Goal: Task Accomplishment & Management: Manage account settings

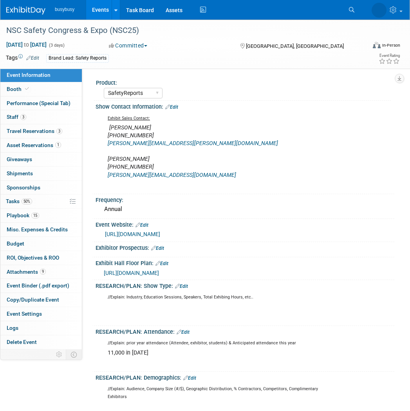
select select "SafetyReports"
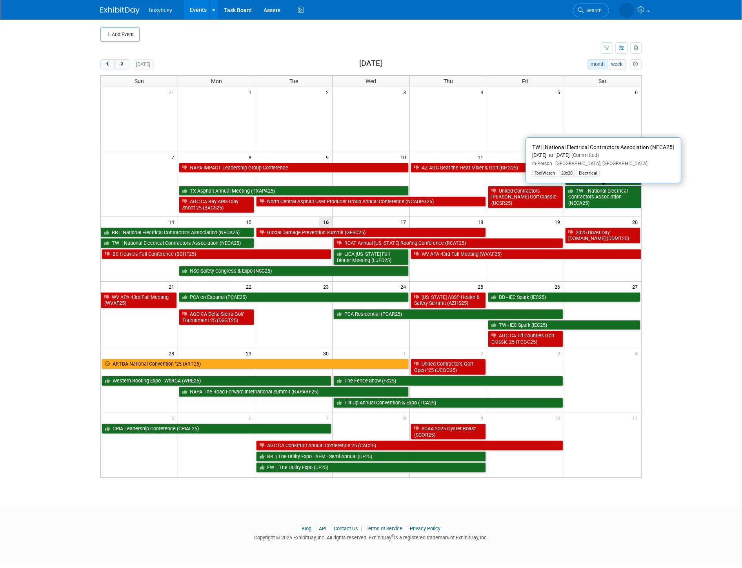
click at [627, 193] on link "TW || National Electrical Contractors Association (NECA25)" at bounding box center [603, 197] width 76 height 22
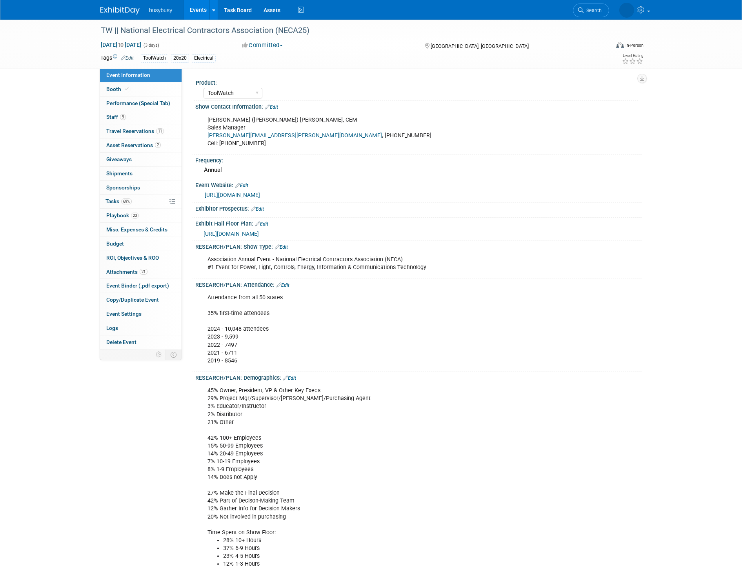
select select "ToolWatch"
click at [161, 120] on link "9 Staff 9" at bounding box center [141, 117] width 82 height 14
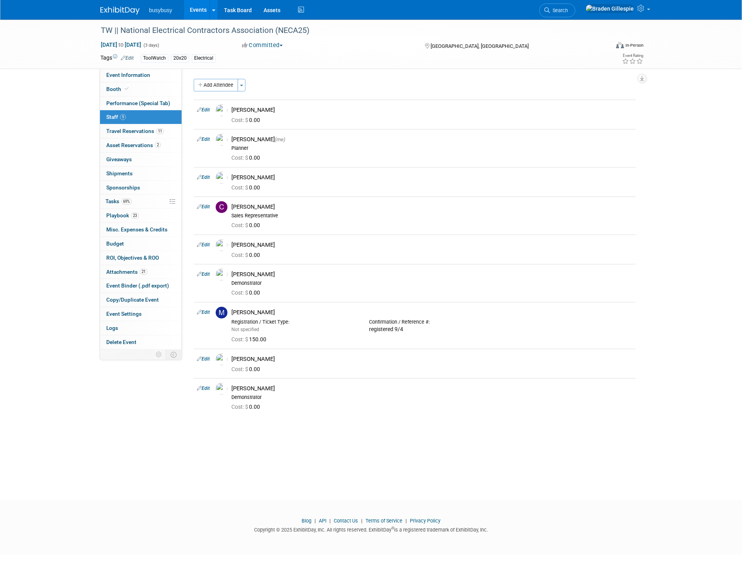
drag, startPoint x: 118, startPoint y: 9, endPoint x: 114, endPoint y: 6, distance: 5.0
click at [118, 9] on img at bounding box center [119, 11] width 39 height 8
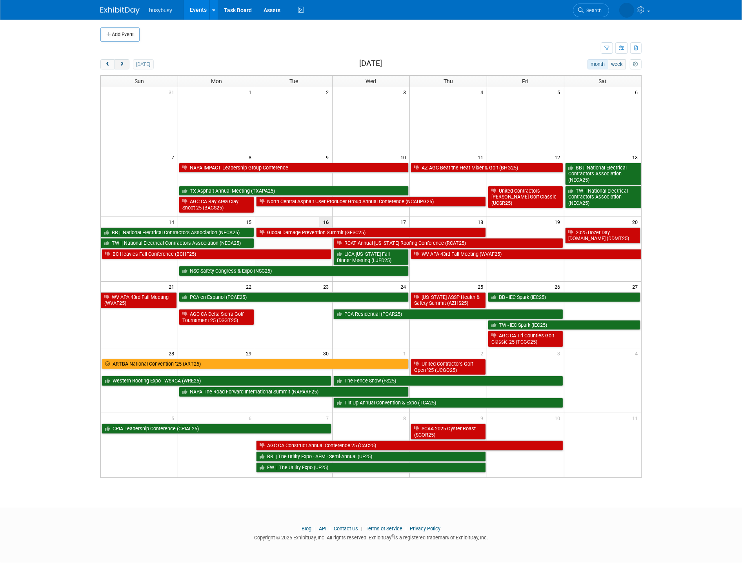
click at [120, 65] on span "next" at bounding box center [122, 64] width 6 height 5
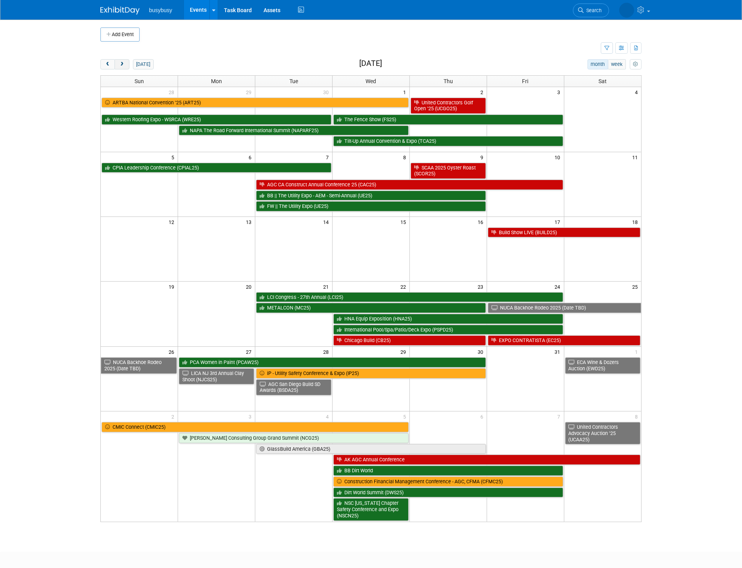
click at [120, 68] on button "next" at bounding box center [121, 64] width 15 height 10
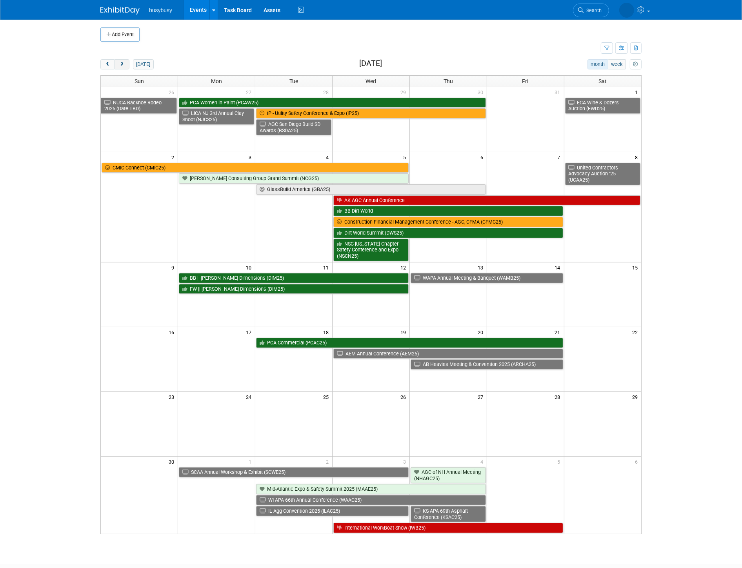
click at [120, 66] on span "next" at bounding box center [122, 64] width 6 height 5
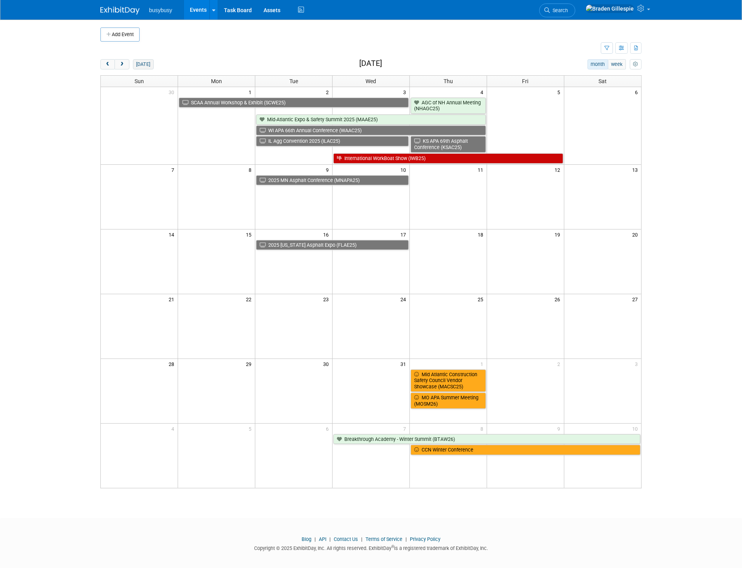
click at [149, 64] on button "today" at bounding box center [143, 64] width 21 height 10
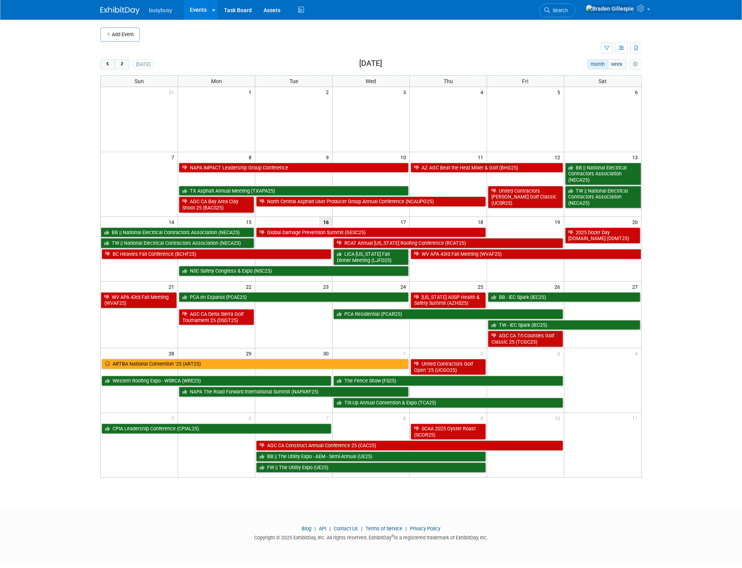
click at [347, 278] on td at bounding box center [370, 248] width 77 height 65
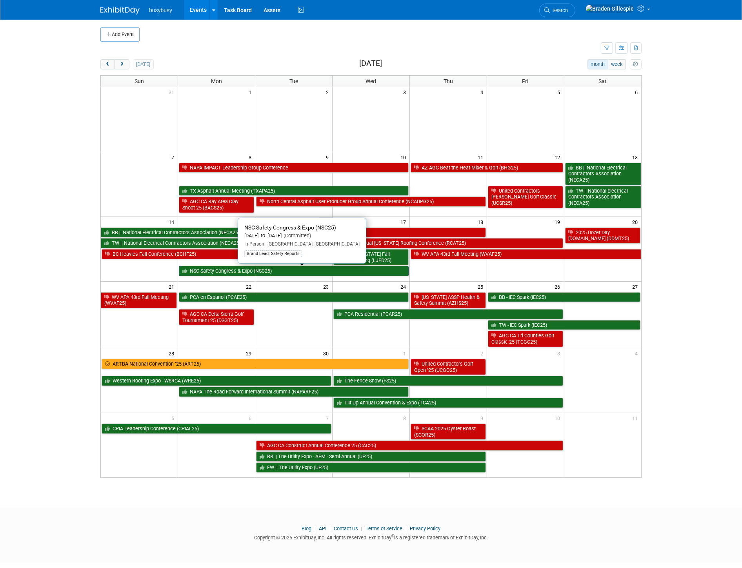
click at [348, 276] on link "NSC Safety Congress & Expo (NSC25)" at bounding box center [294, 271] width 230 height 10
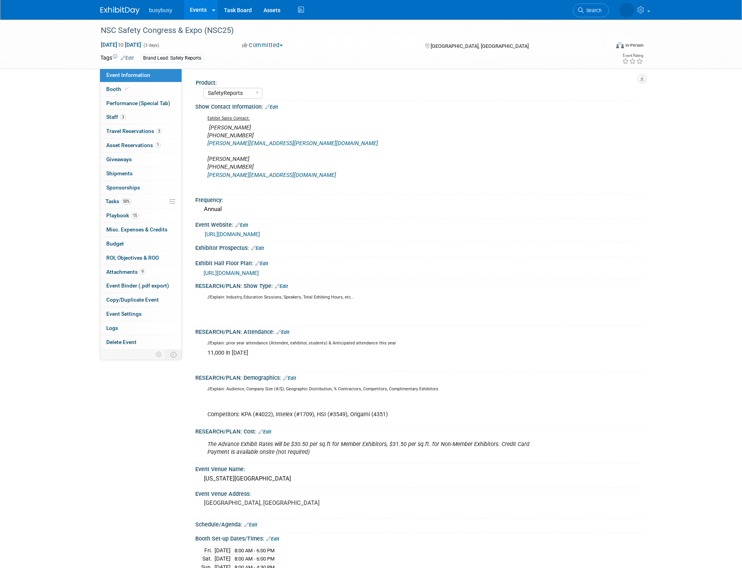
select select "SafetyReports"
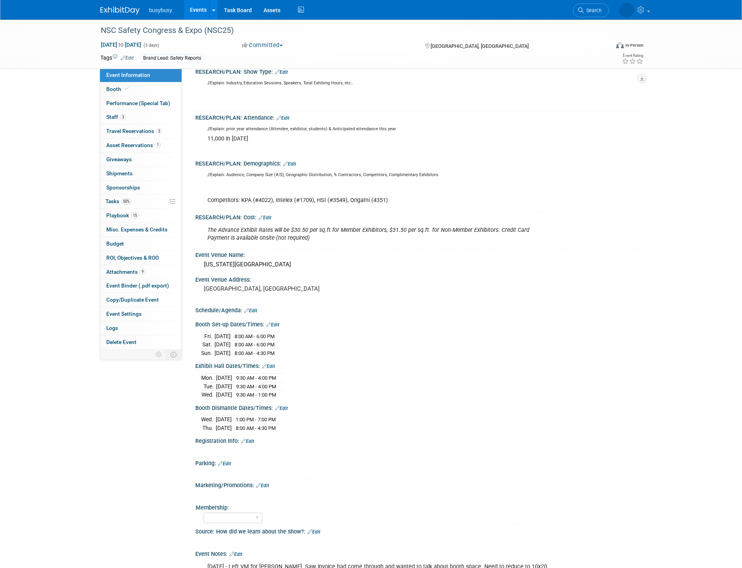
scroll to position [218, 0]
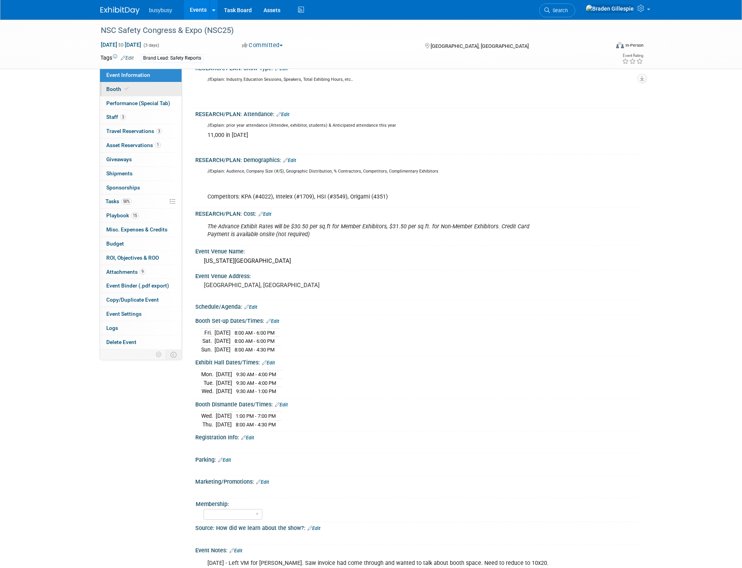
click at [153, 89] on link "Booth" at bounding box center [141, 89] width 82 height 14
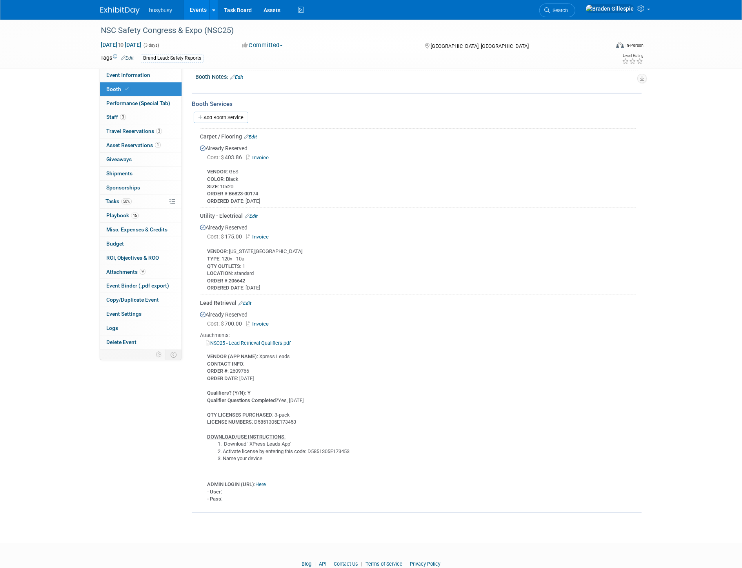
scroll to position [305, 0]
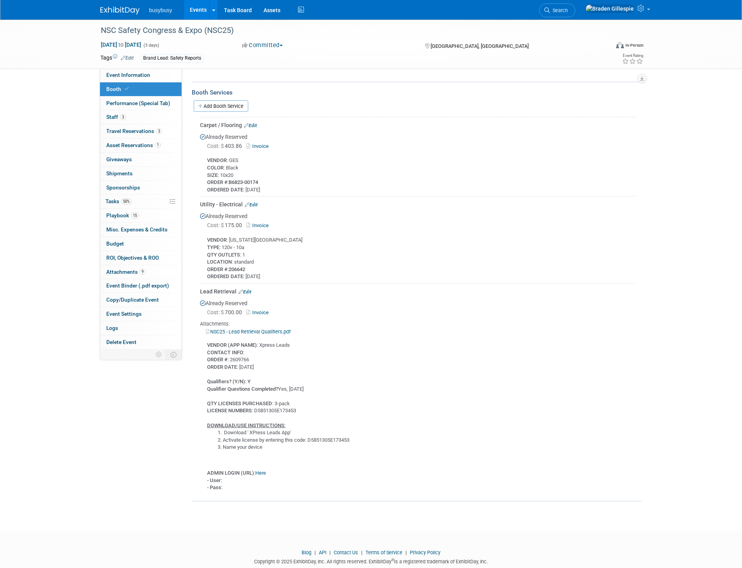
click at [261, 470] on link "Here" at bounding box center [260, 473] width 11 height 6
drag, startPoint x: 644, startPoint y: 7, endPoint x: 645, endPoint y: 36, distance: 29.0
click at [644, 7] on icon at bounding box center [641, 8] width 9 height 7
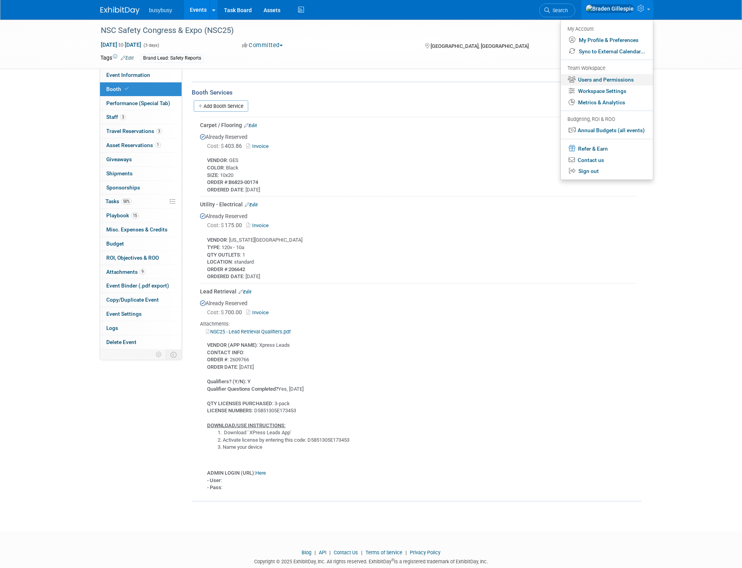
click at [628, 80] on link "Users and Permissions" at bounding box center [606, 79] width 92 height 11
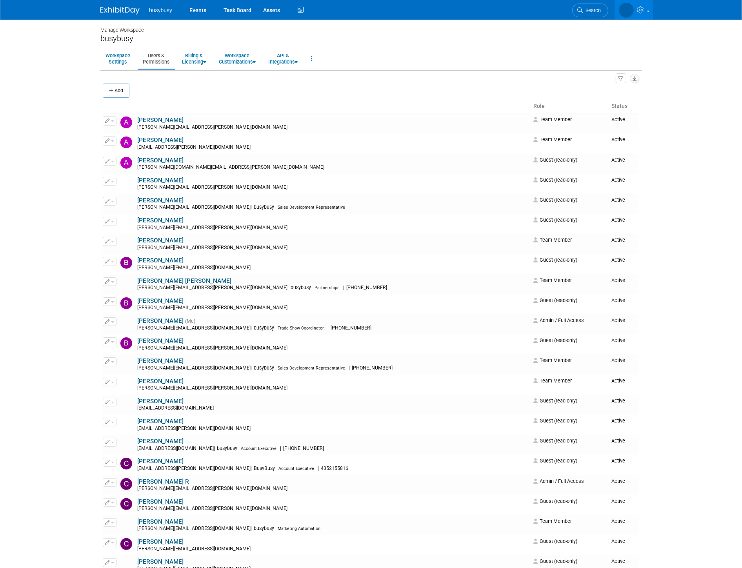
click at [234, 89] on div "Add" at bounding box center [371, 91] width 536 height 16
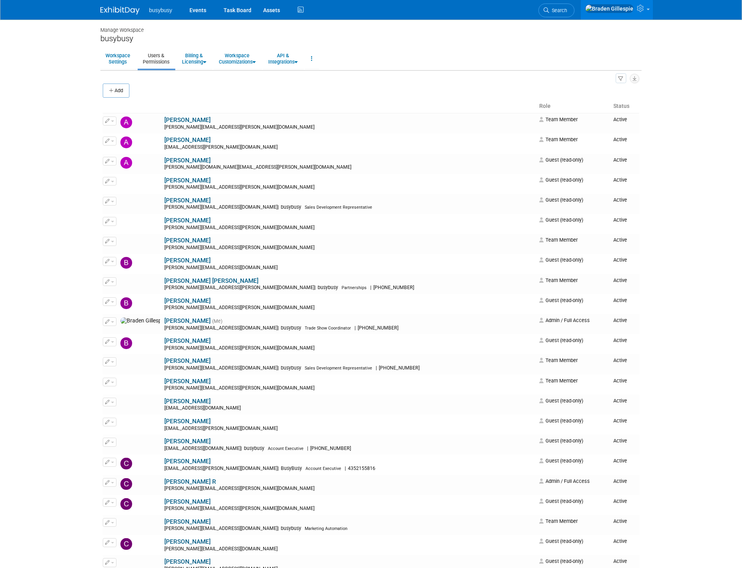
click at [250, 92] on div "Add" at bounding box center [371, 91] width 536 height 16
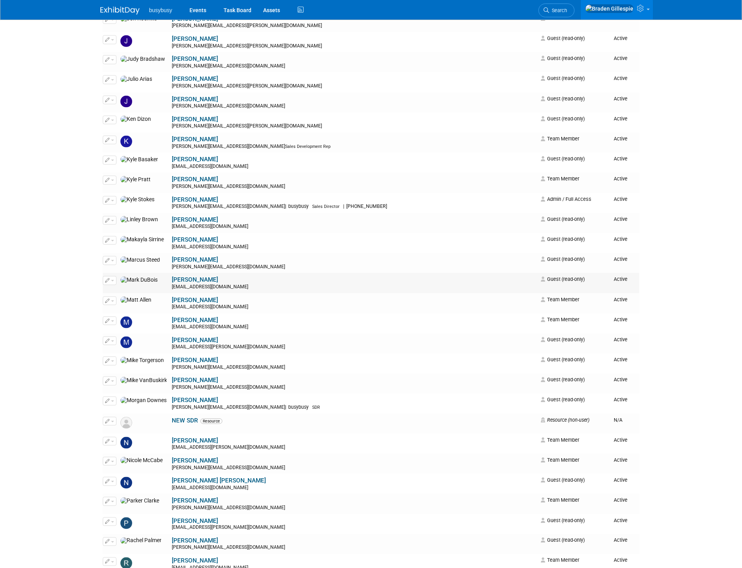
click at [110, 285] on button "button" at bounding box center [110, 280] width 14 height 9
click at [130, 298] on link "Edit" at bounding box center [134, 293] width 62 height 11
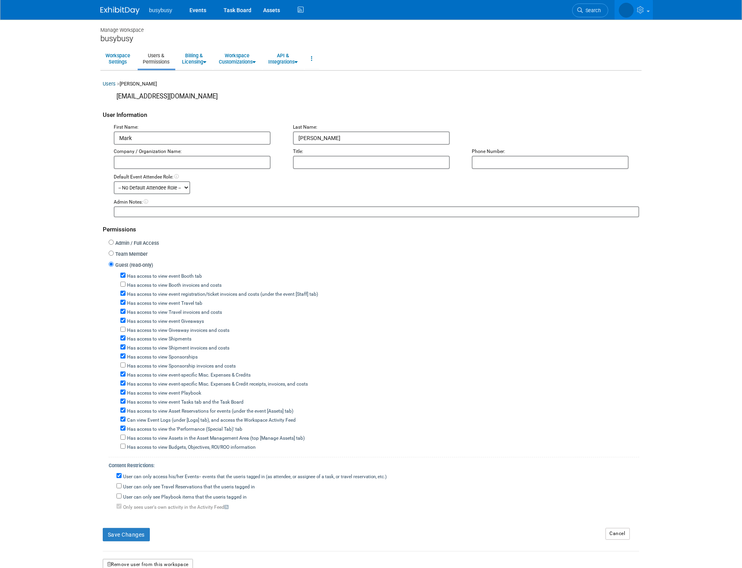
click at [170, 559] on button "Remove user from this workspace" at bounding box center [148, 565] width 90 height 12
click at [165, 563] on button "Remove user from this workspace" at bounding box center [148, 563] width 90 height 12
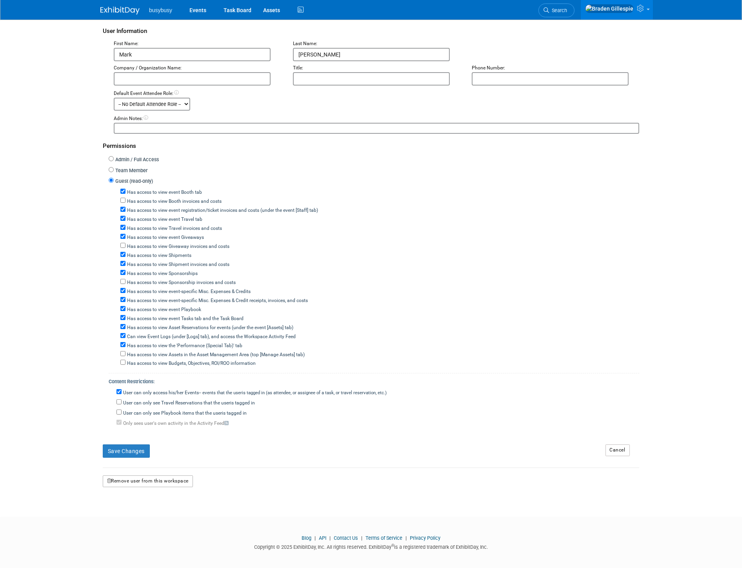
scroll to position [83, 0]
click at [185, 479] on button "Remove user from this workspace" at bounding box center [148, 480] width 90 height 12
click at [139, 516] on link "Yes" at bounding box center [137, 510] width 23 height 13
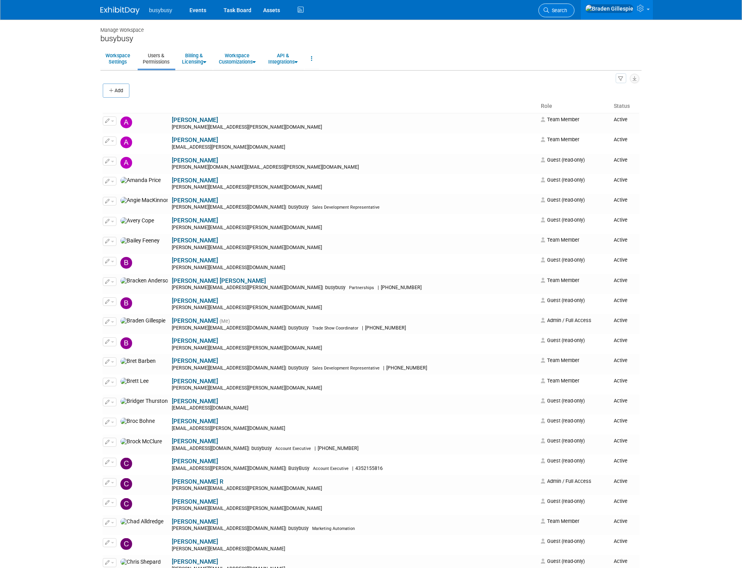
click at [549, 10] on icon at bounding box center [545, 9] width 5 height 5
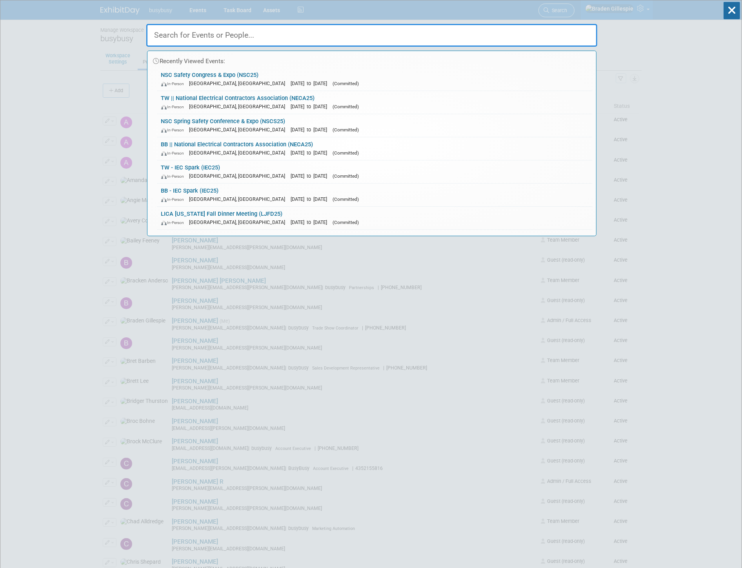
type input "a"
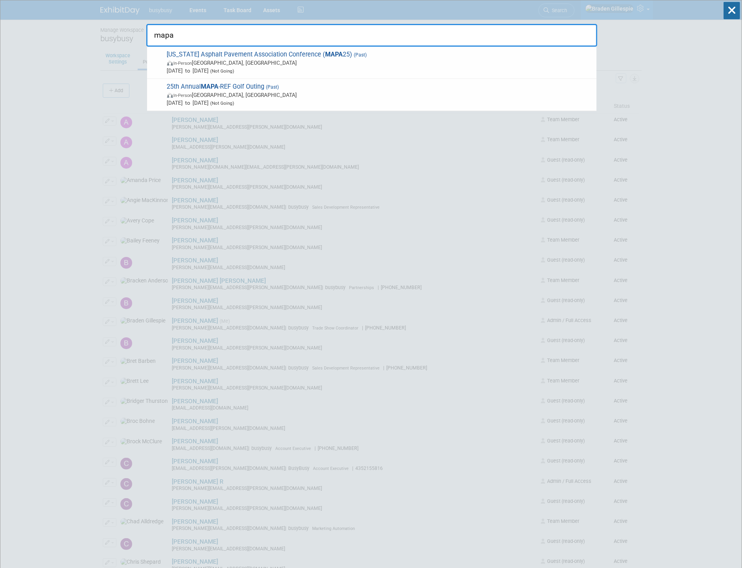
drag, startPoint x: 237, startPoint y: 36, endPoint x: 36, endPoint y: 51, distance: 201.3
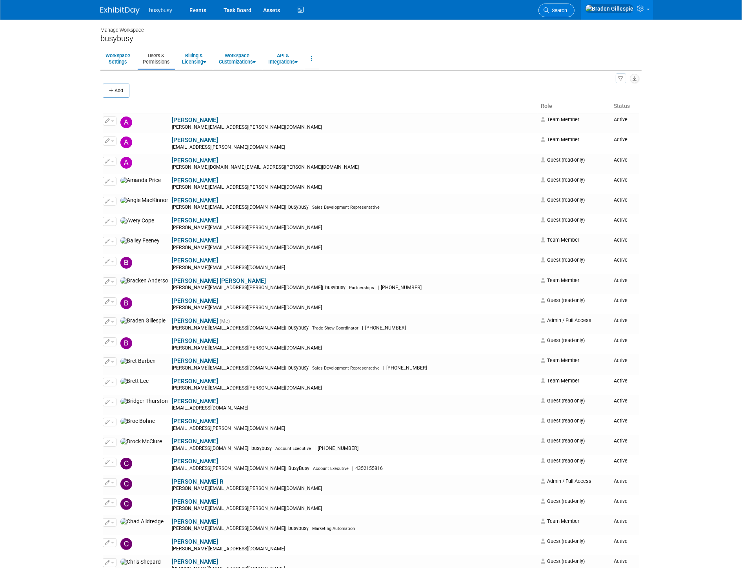
click at [549, 13] on icon at bounding box center [545, 9] width 5 height 5
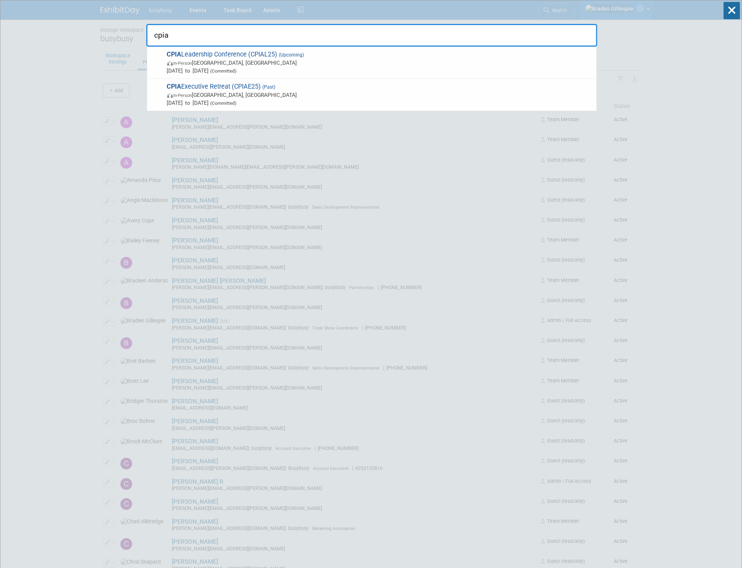
type input "cpia"
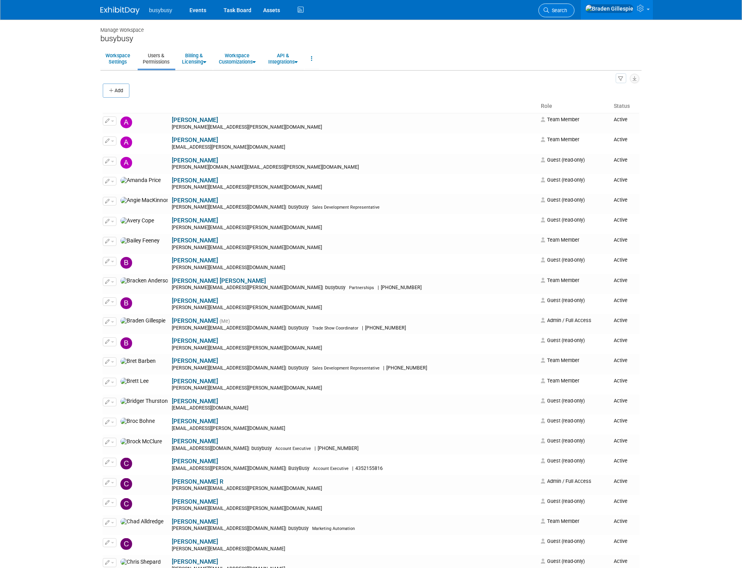
click at [574, 5] on link "Search" at bounding box center [556, 11] width 36 height 14
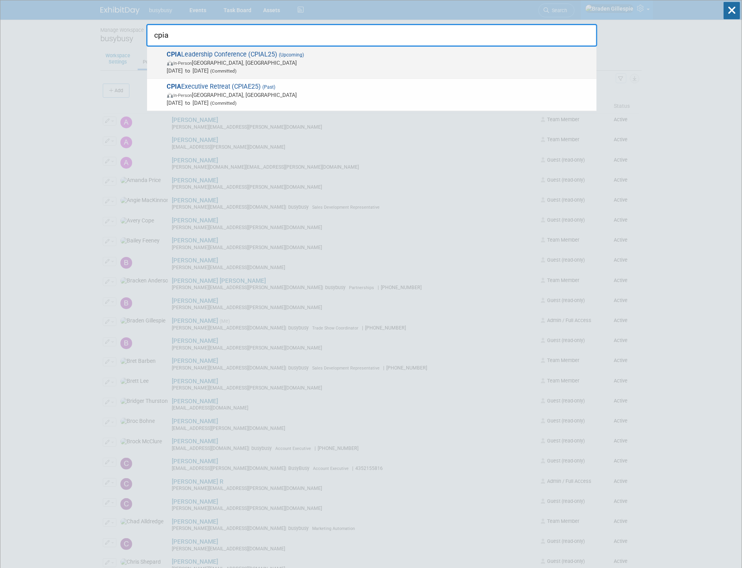
type input "cpia"
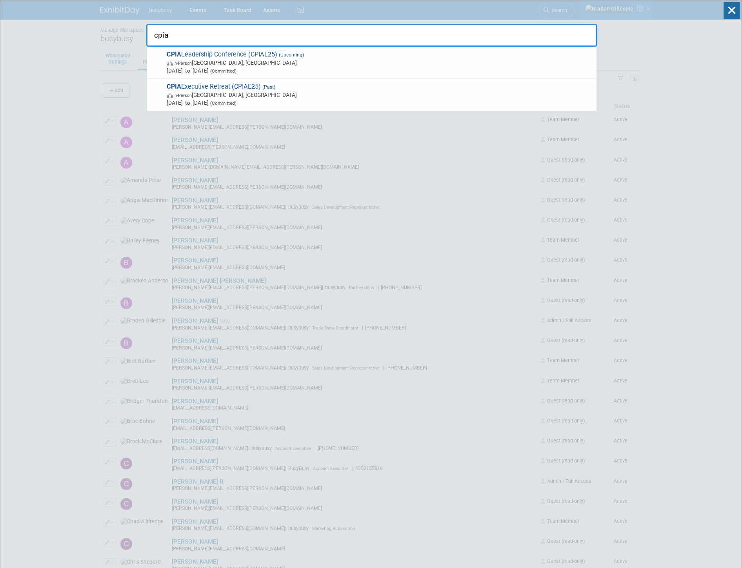
click at [504, 55] on span "CPIA Leadership Conference (CPIAL25) (Upcoming) In-Person Tucson, AZ Oct 5, 202…" at bounding box center [379, 63] width 428 height 24
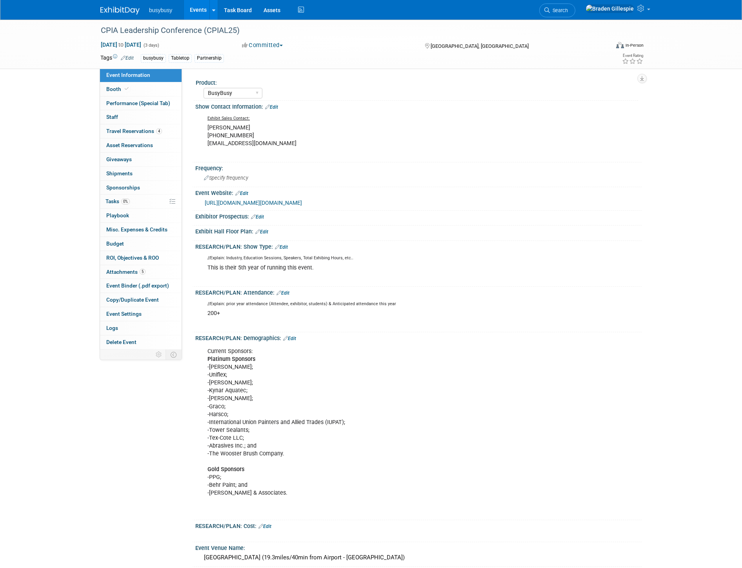
select select "BusyBusy"
click at [152, 137] on link "4 Travel Reservations 4" at bounding box center [141, 131] width 82 height 14
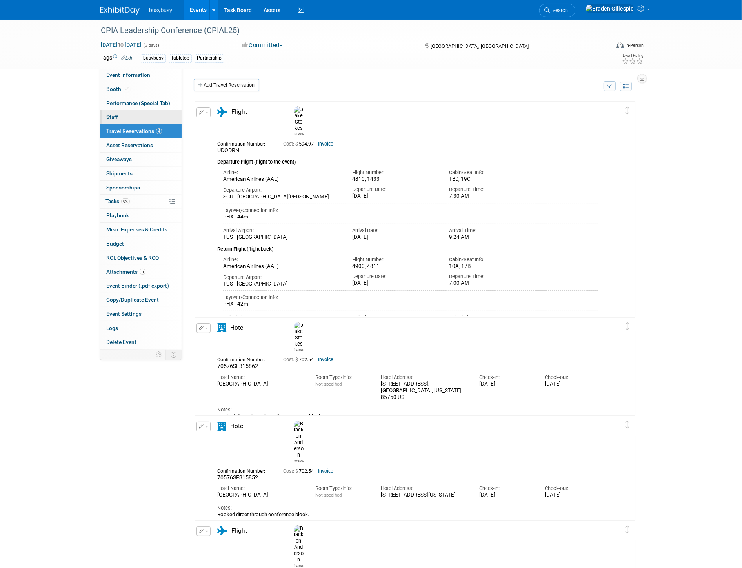
click at [138, 116] on link "0 Staff 0" at bounding box center [141, 117] width 82 height 14
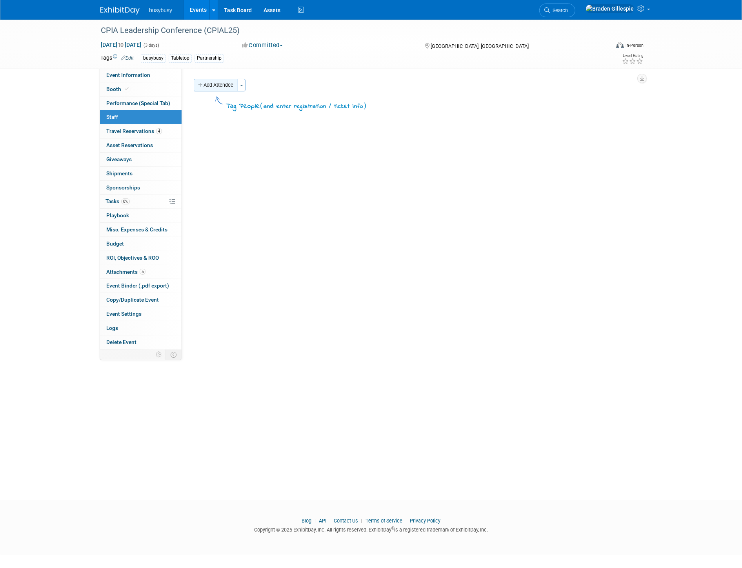
click at [218, 85] on button "Add Attendee" at bounding box center [216, 85] width 44 height 13
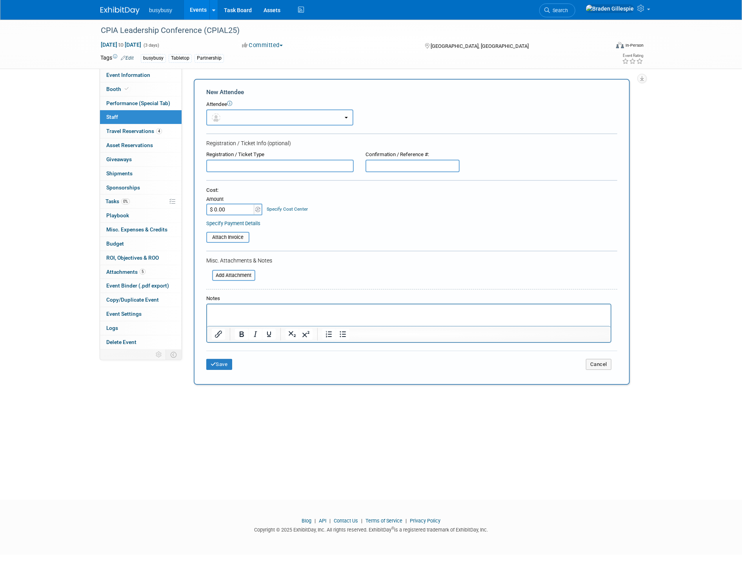
click at [261, 123] on button "button" at bounding box center [279, 117] width 147 height 16
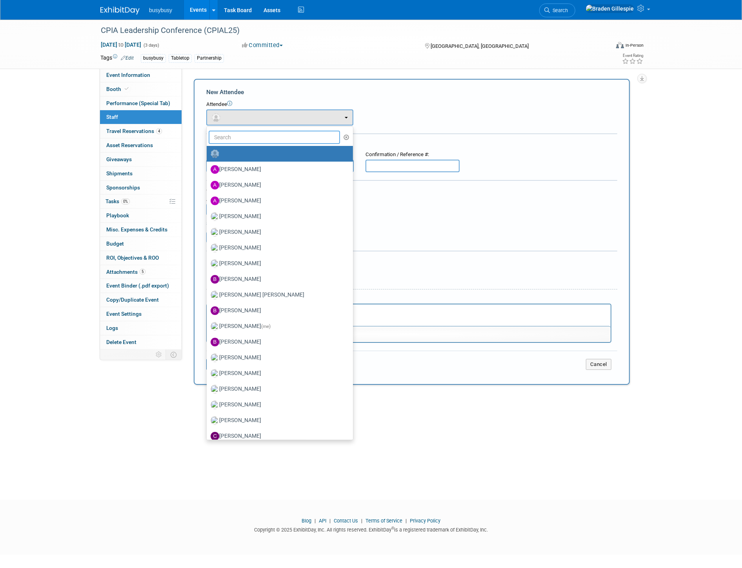
click at [257, 134] on input "text" at bounding box center [274, 137] width 131 height 13
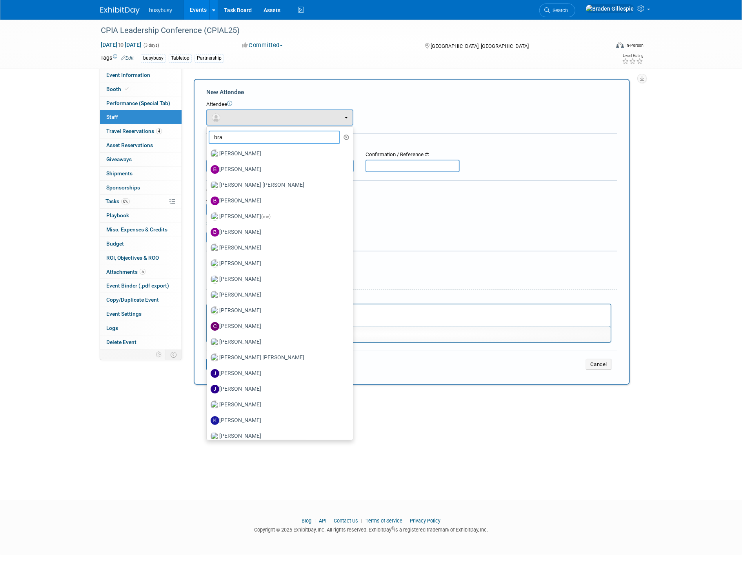
type input "brac"
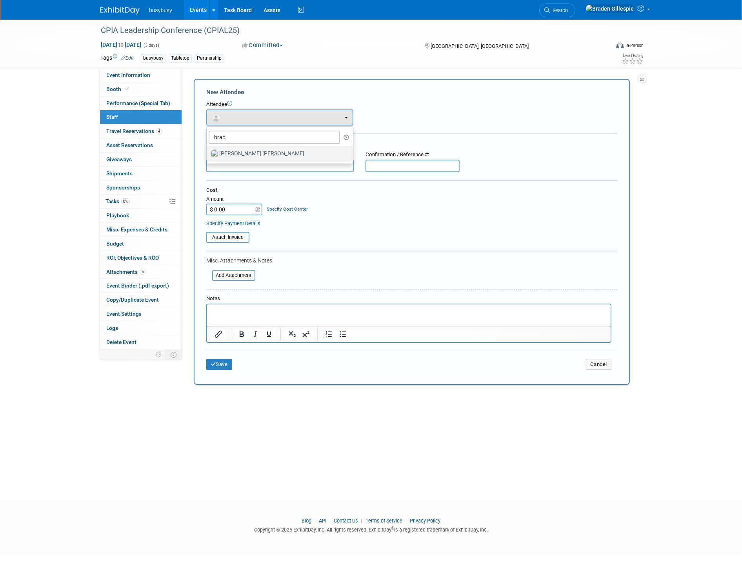
click at [256, 152] on label "[PERSON_NAME] [PERSON_NAME]" at bounding box center [277, 153] width 134 height 13
click at [208, 152] on input "[PERSON_NAME] [PERSON_NAME]" at bounding box center [205, 152] width 5 height 5
select select "0aa3a533-b83a-4b91-86c0-f0ddef57f39a"
select select "100"
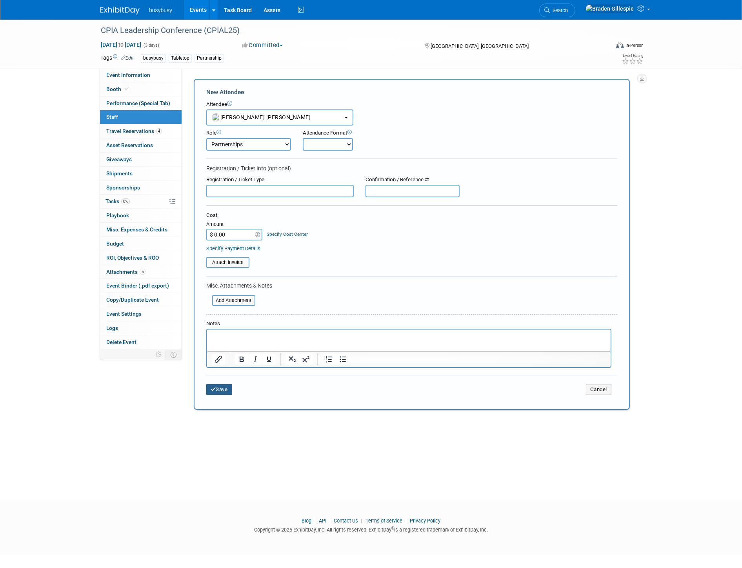
click at [226, 386] on button "Save" at bounding box center [219, 389] width 26 height 11
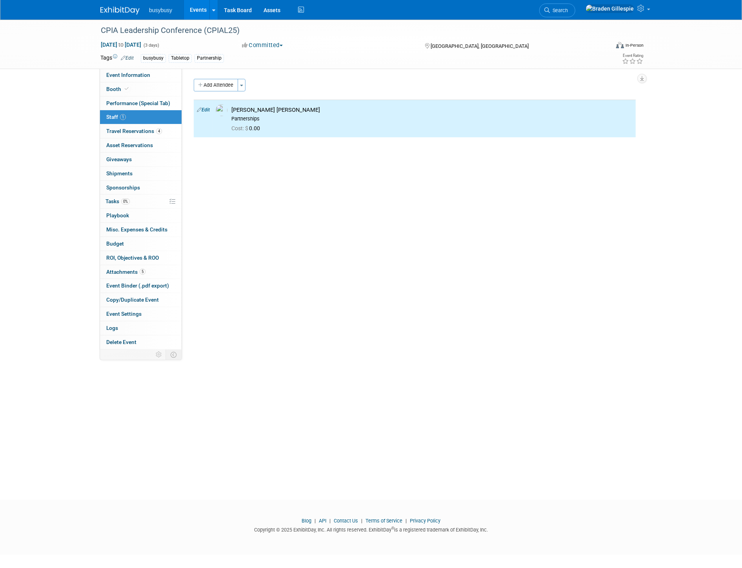
click at [212, 81] on button "Add Attendee" at bounding box center [216, 85] width 44 height 13
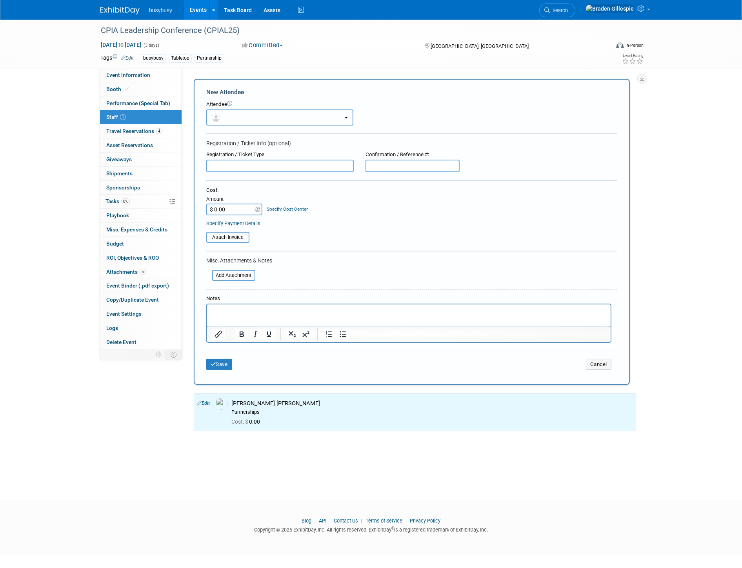
click at [256, 119] on button "button" at bounding box center [279, 117] width 147 height 16
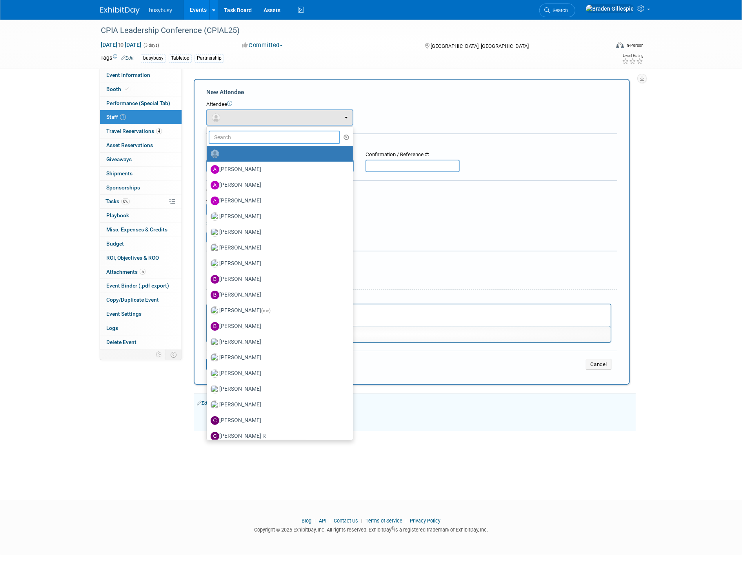
click at [256, 138] on input "text" at bounding box center [274, 137] width 131 height 13
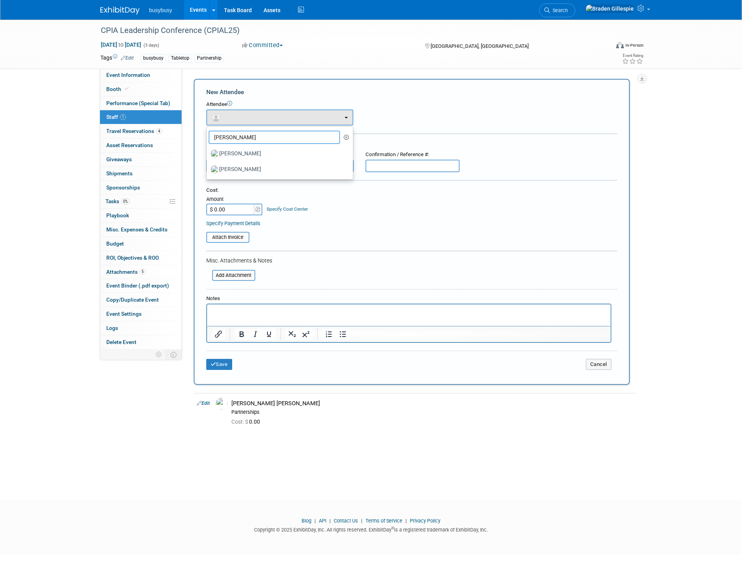
type input "jake"
click at [255, 154] on label "[PERSON_NAME]" at bounding box center [277, 153] width 134 height 13
click at [208, 154] on input "[PERSON_NAME]" at bounding box center [205, 152] width 5 height 5
select select "0c40dfa5-98e9-4e96-bd03-30135b879b4c"
select select "9"
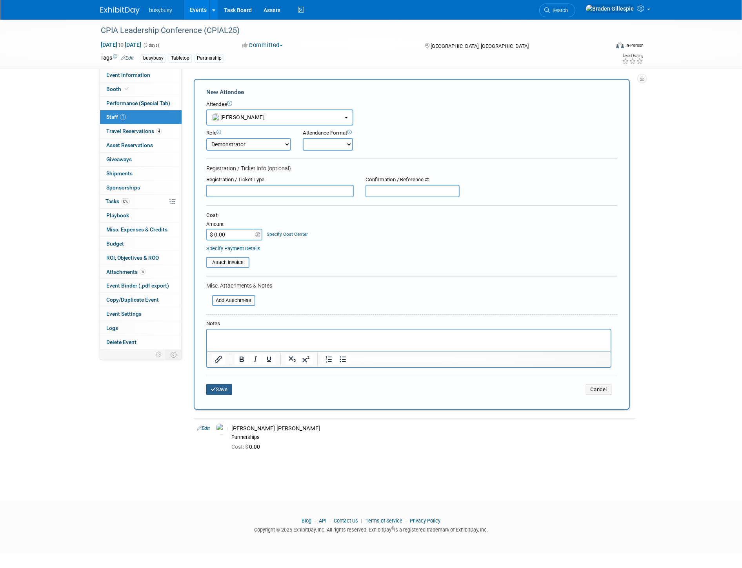
click at [218, 386] on button "Save" at bounding box center [219, 389] width 26 height 11
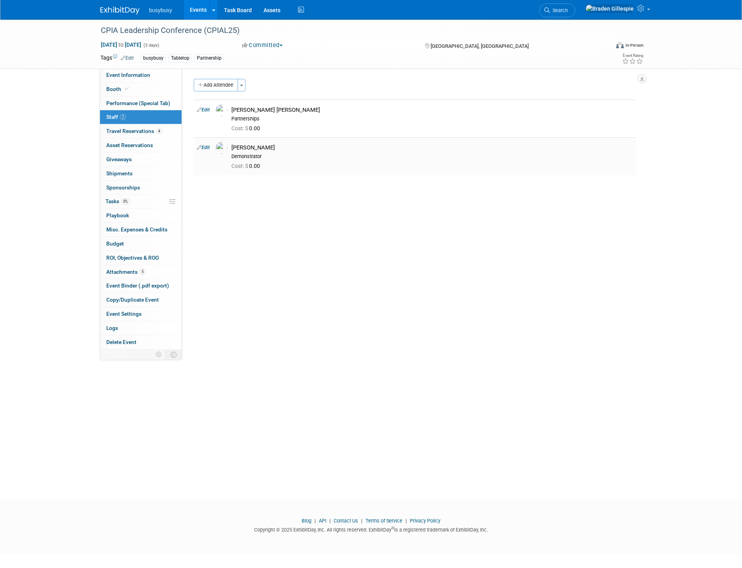
click at [209, 149] on link "Edit" at bounding box center [203, 147] width 13 height 5
select select "0c40dfa5-98e9-4e96-bd03-30135b879b4c"
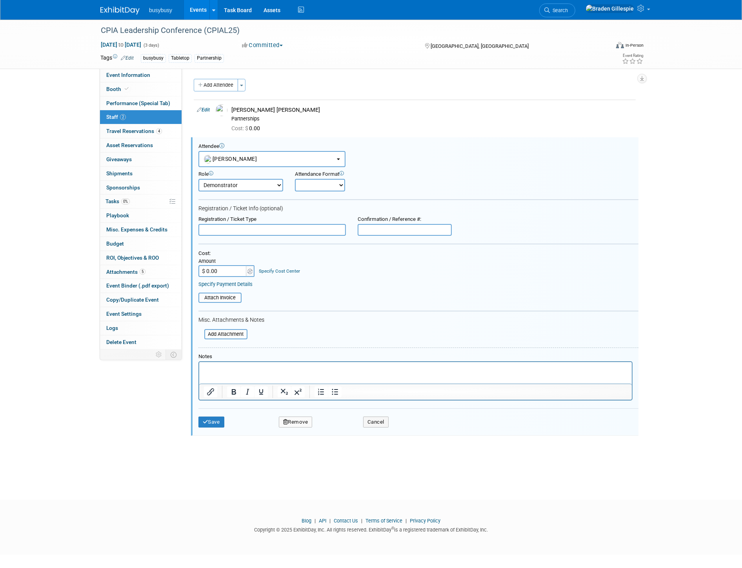
click at [238, 272] on input "$ 0.00" at bounding box center [222, 271] width 49 height 12
type input "$ 2,274.00"
click at [229, 296] on input "file" at bounding box center [193, 297] width 93 height 9
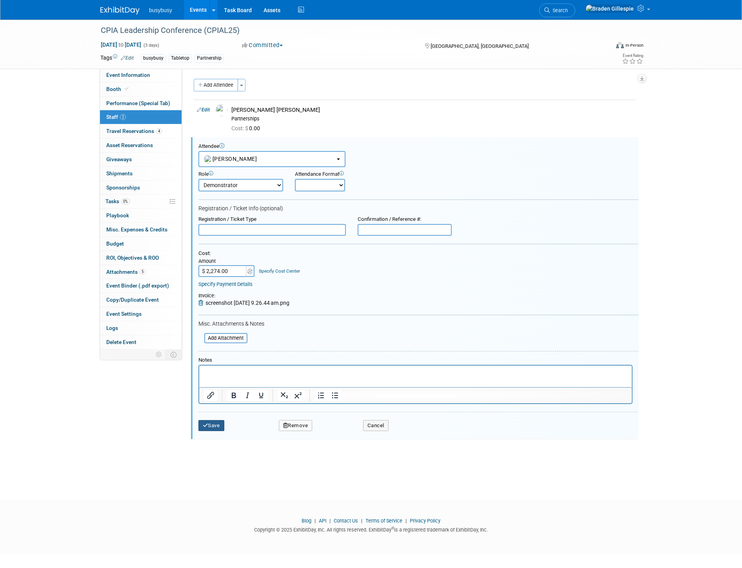
click at [214, 422] on button "Save" at bounding box center [211, 425] width 26 height 11
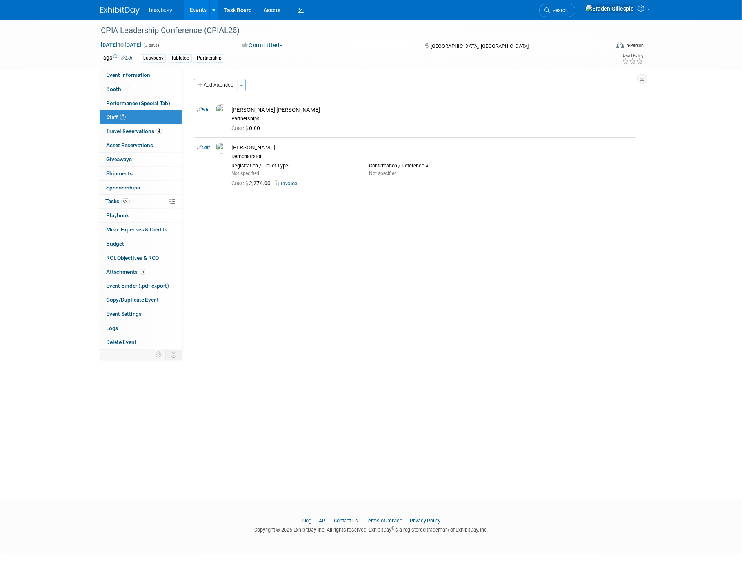
click at [116, 11] on img at bounding box center [119, 11] width 39 height 8
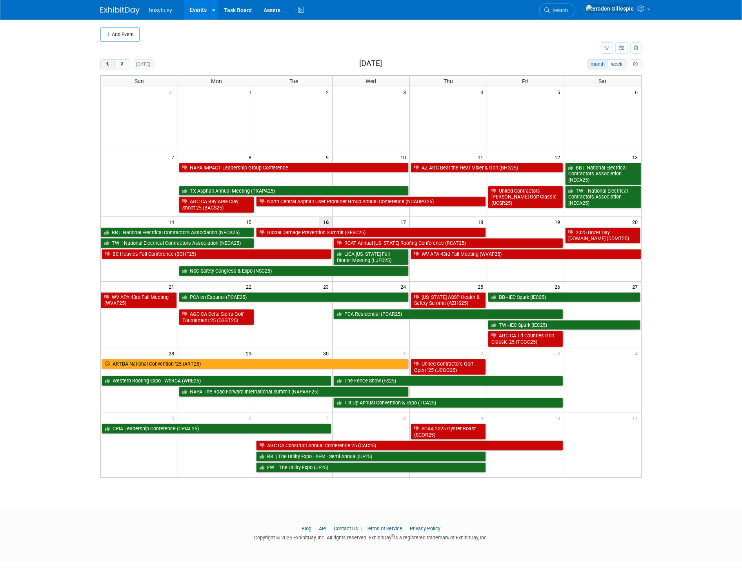
click at [110, 64] on span "prev" at bounding box center [108, 64] width 6 height 5
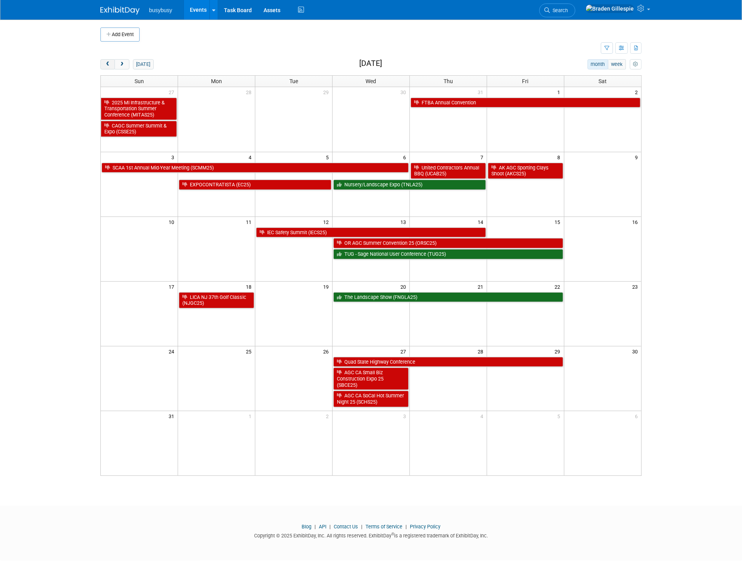
click at [110, 64] on span "prev" at bounding box center [108, 64] width 6 height 5
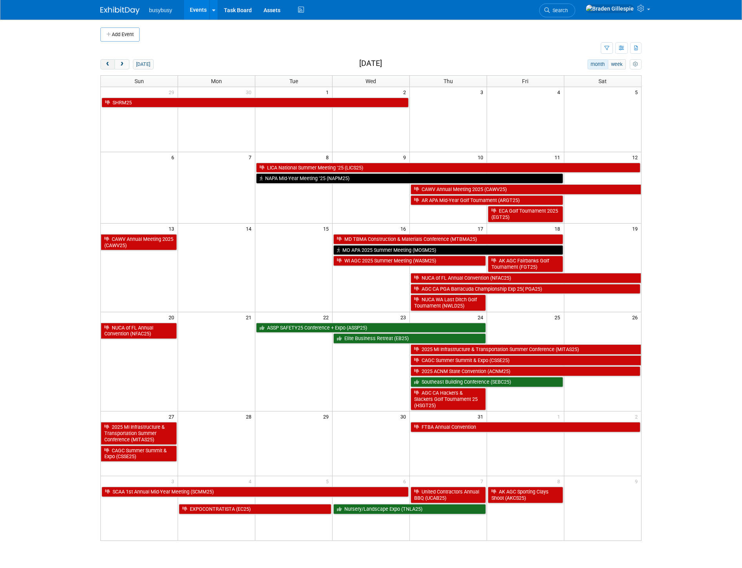
click at [110, 64] on span "prev" at bounding box center [108, 64] width 6 height 5
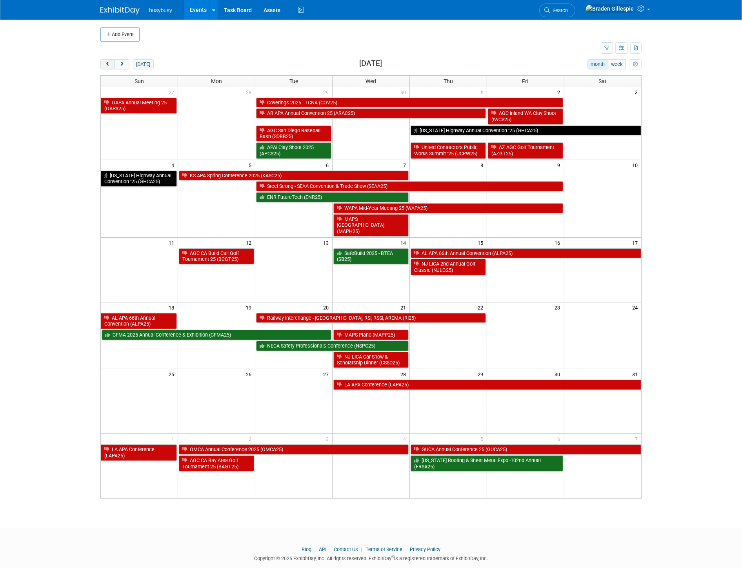
click at [110, 64] on span "prev" at bounding box center [108, 64] width 6 height 5
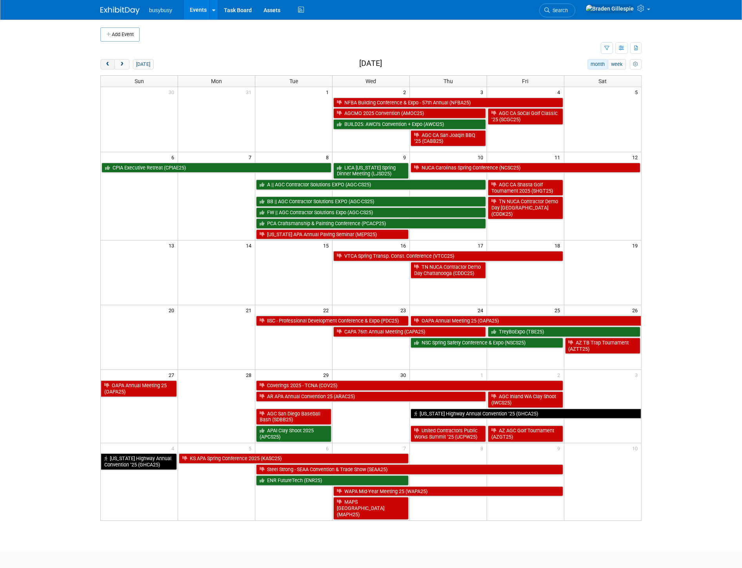
click at [110, 64] on span "prev" at bounding box center [108, 64] width 6 height 5
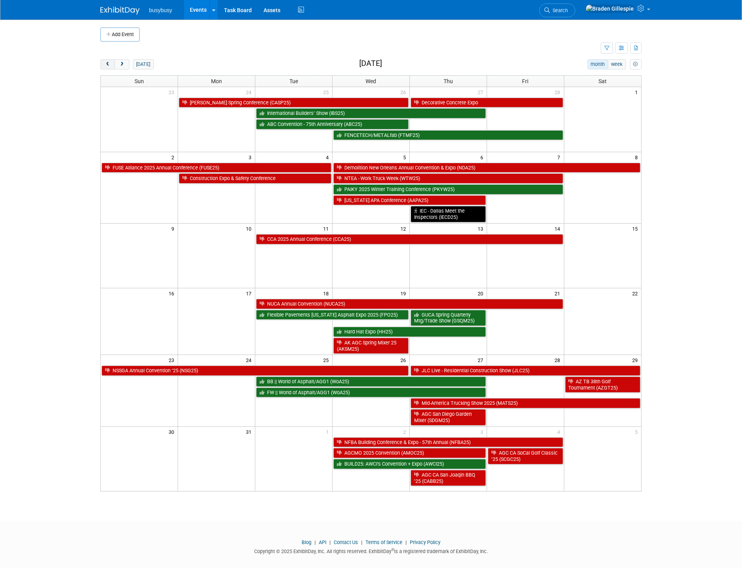
click at [110, 64] on span "prev" at bounding box center [108, 64] width 6 height 5
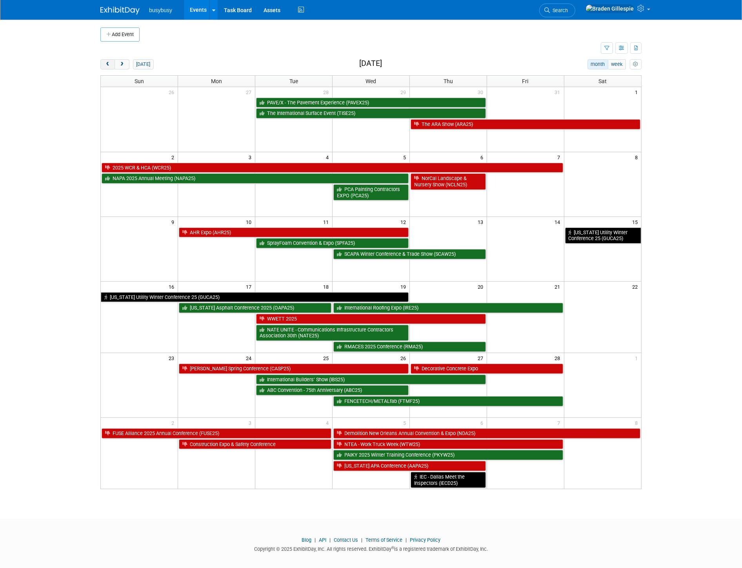
click at [110, 64] on span "prev" at bounding box center [108, 64] width 6 height 5
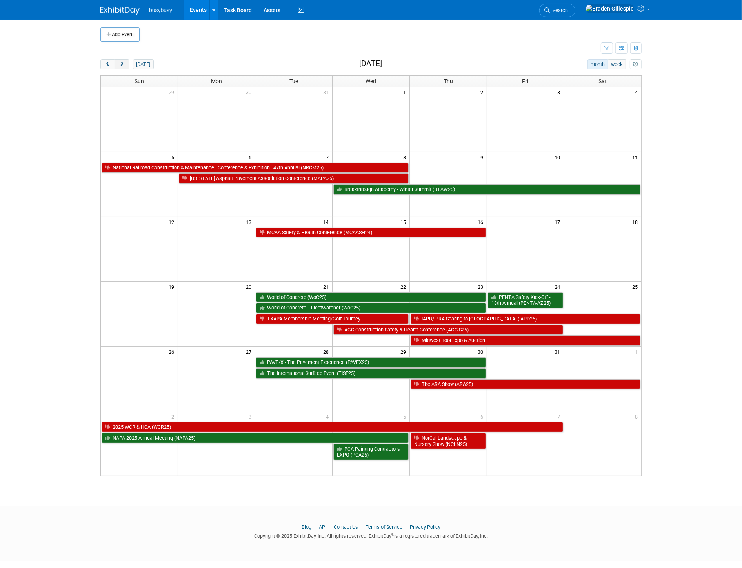
click at [122, 63] on span "next" at bounding box center [122, 64] width 6 height 5
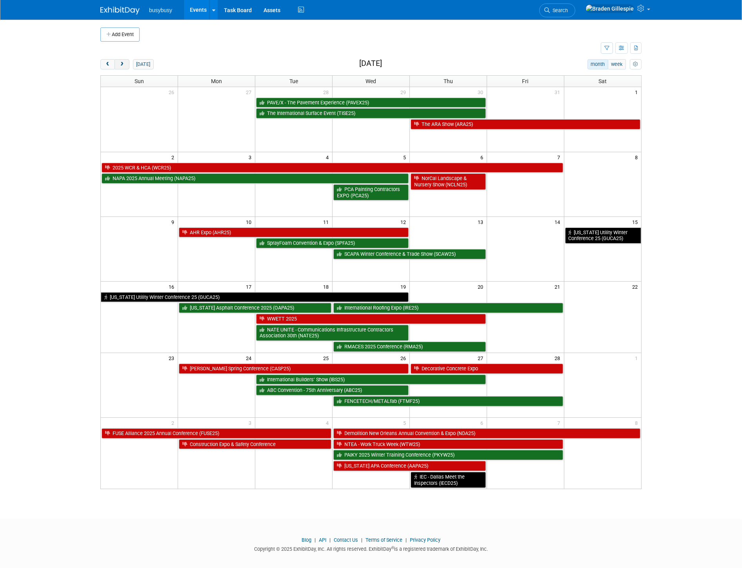
click at [127, 67] on button "next" at bounding box center [121, 64] width 15 height 10
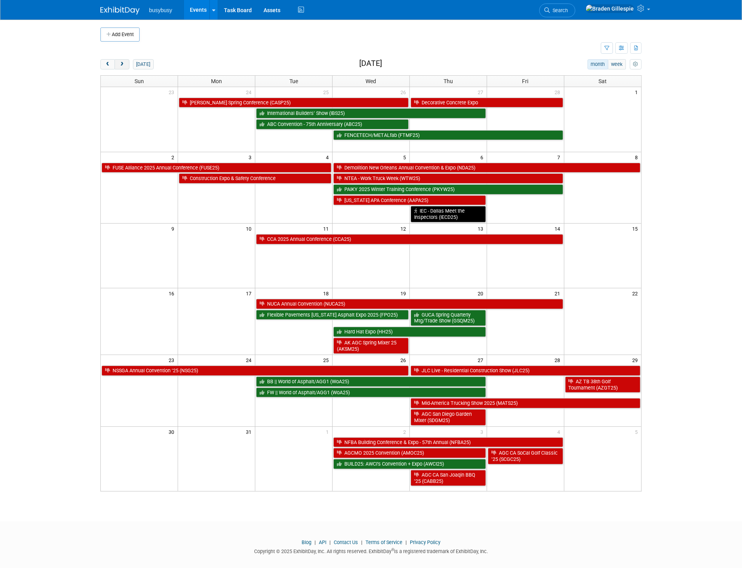
click at [127, 67] on button "next" at bounding box center [121, 64] width 15 height 10
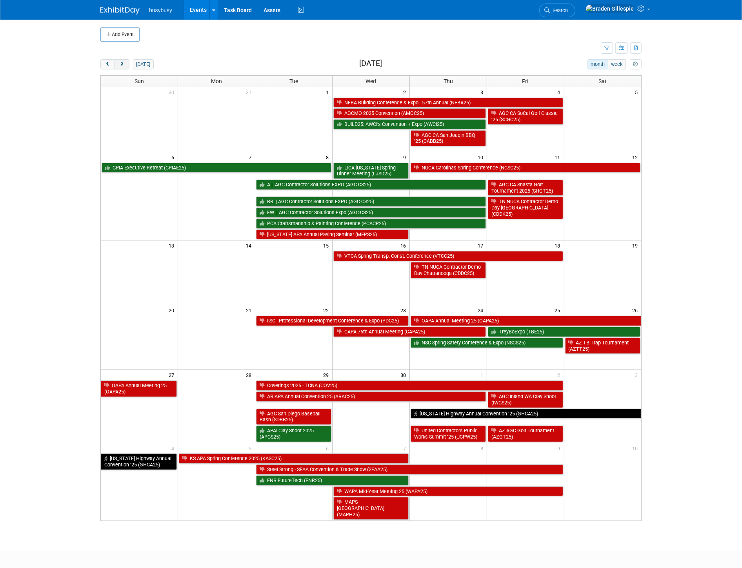
click at [125, 62] on span "next" at bounding box center [122, 64] width 6 height 5
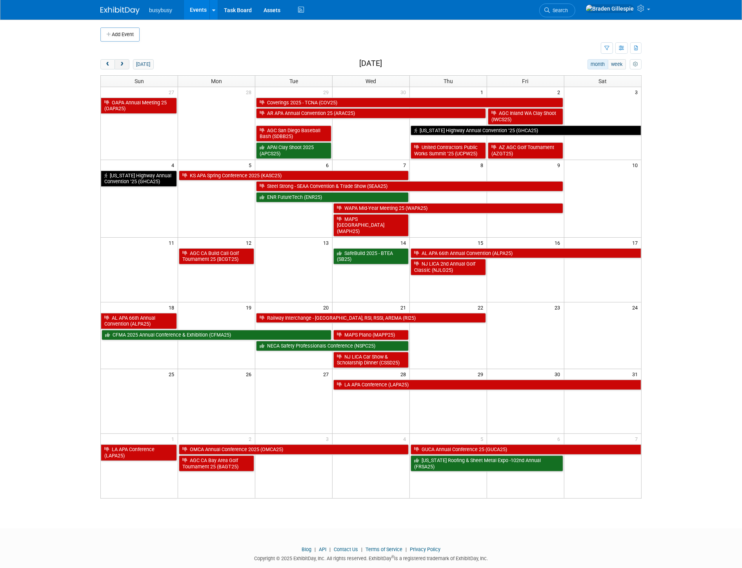
click at [125, 65] on span "next" at bounding box center [122, 64] width 6 height 5
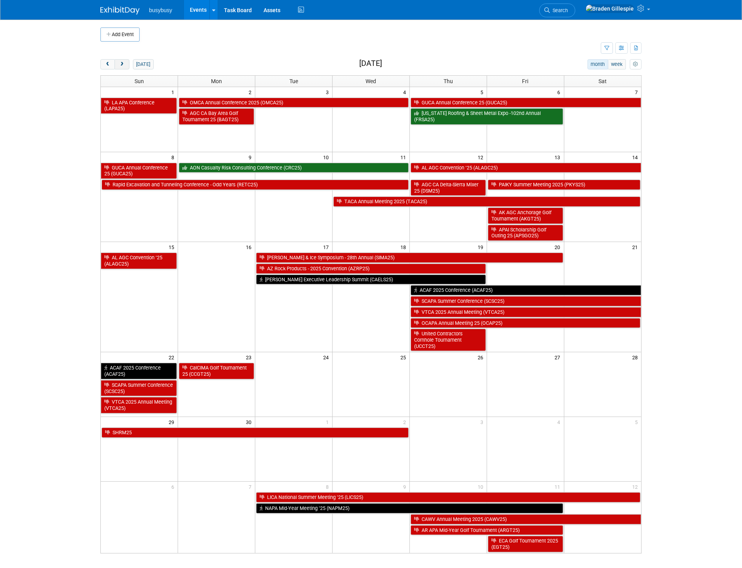
click at [120, 68] on button "next" at bounding box center [121, 64] width 15 height 10
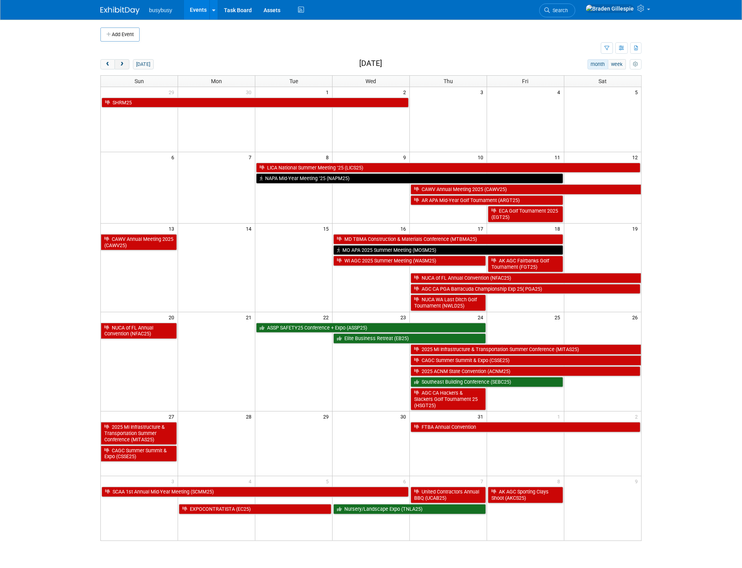
click at [123, 67] on span "next" at bounding box center [122, 64] width 6 height 5
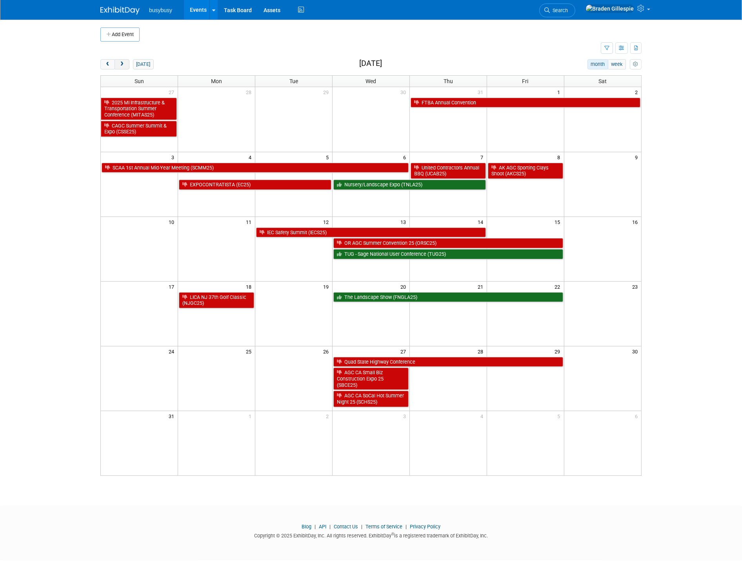
click at [120, 63] on span "next" at bounding box center [122, 64] width 6 height 5
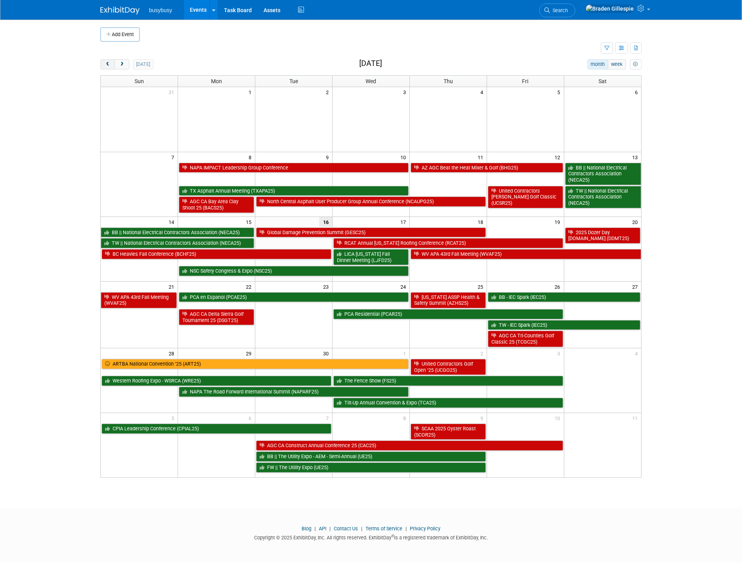
click at [109, 67] on span "prev" at bounding box center [108, 64] width 6 height 5
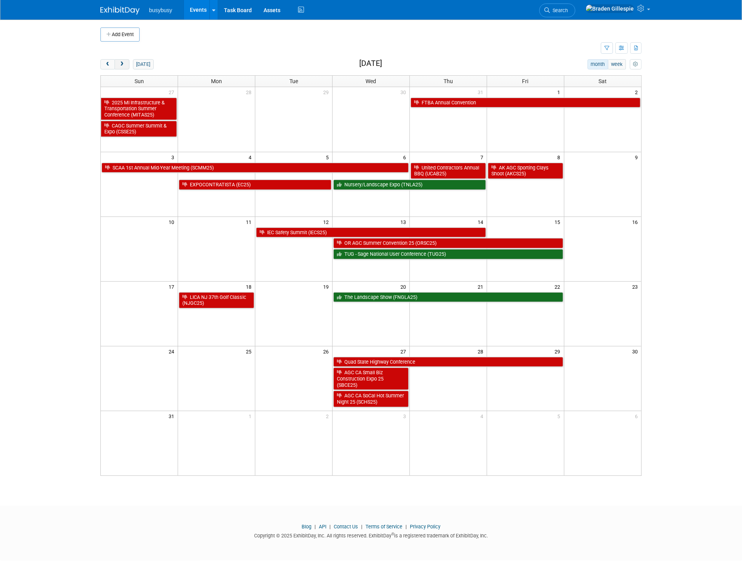
click at [123, 66] on span "next" at bounding box center [122, 64] width 6 height 5
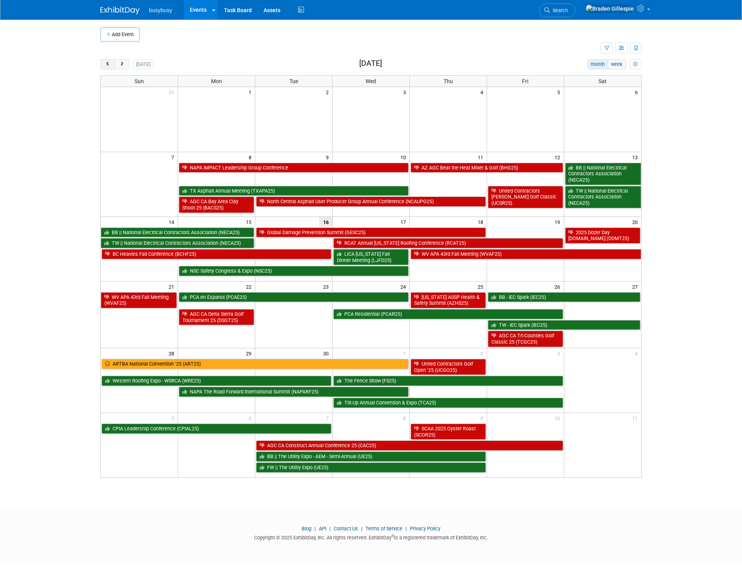
click at [109, 66] on span "prev" at bounding box center [108, 64] width 6 height 5
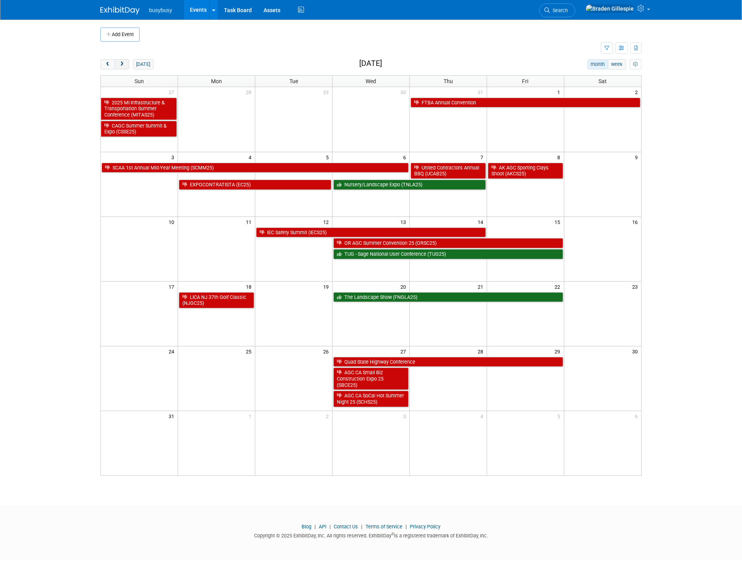
click at [120, 64] on span "next" at bounding box center [122, 64] width 6 height 5
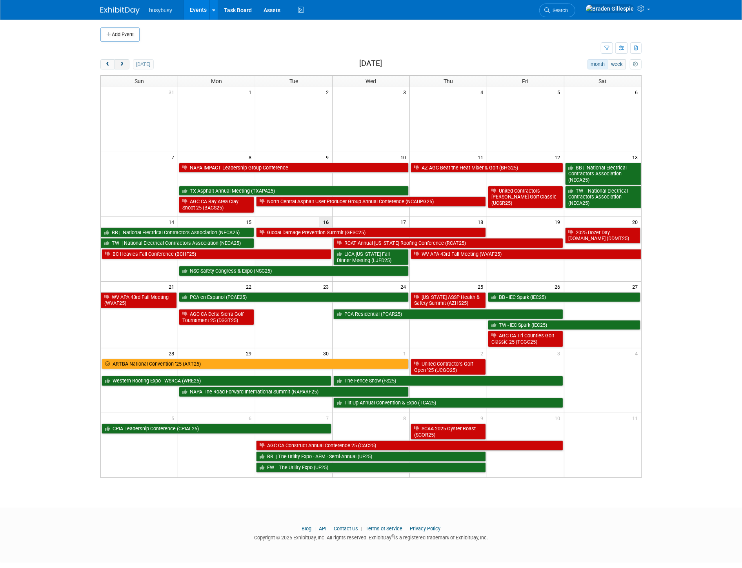
click at [119, 67] on button "next" at bounding box center [121, 64] width 15 height 10
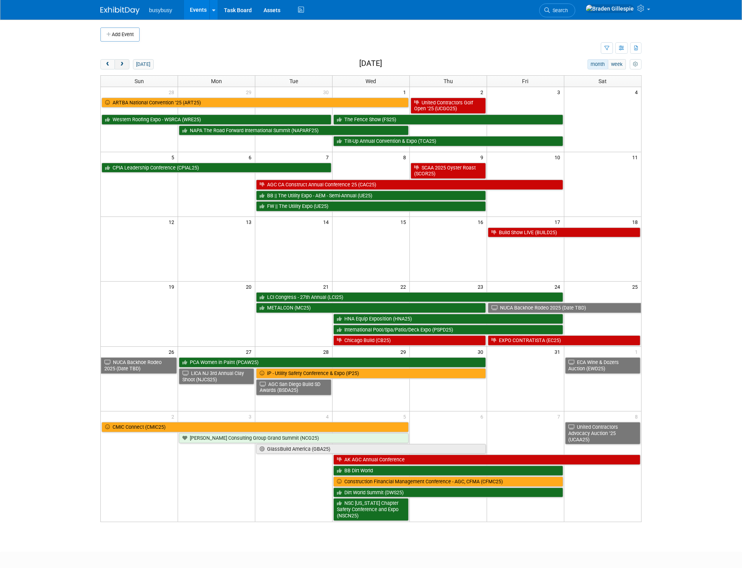
click at [119, 67] on button "next" at bounding box center [121, 64] width 15 height 10
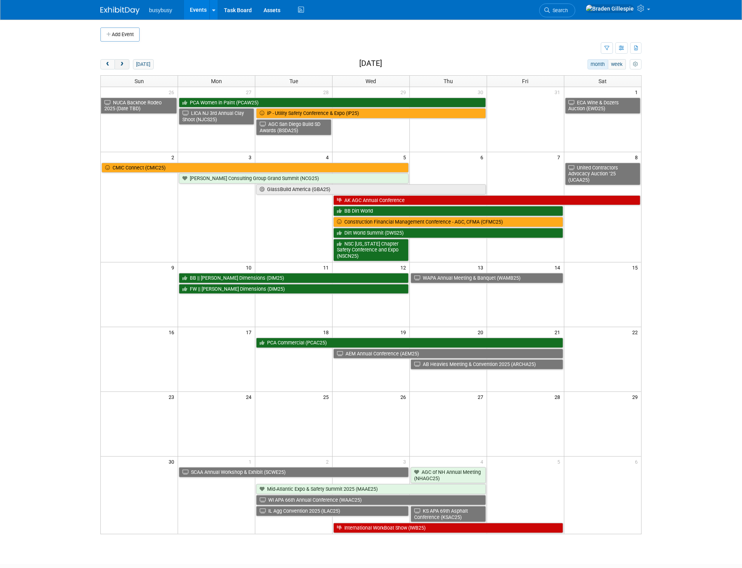
click at [119, 67] on button "next" at bounding box center [121, 64] width 15 height 10
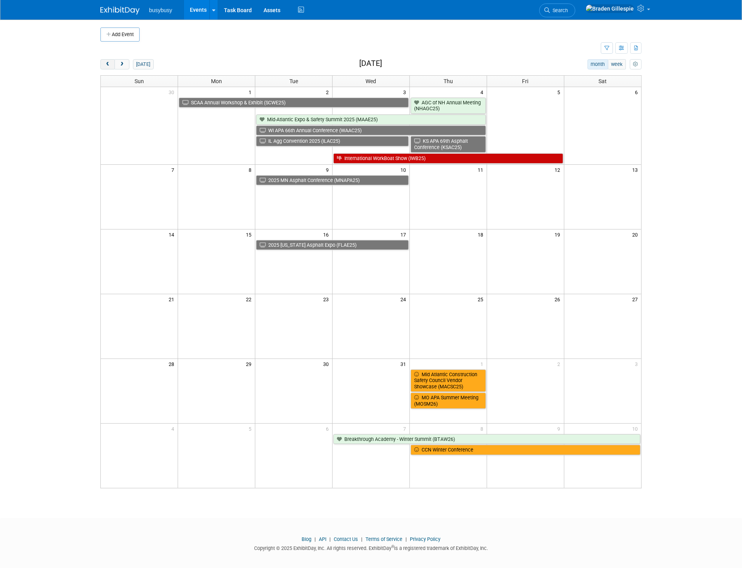
click at [103, 65] on button "prev" at bounding box center [107, 64] width 15 height 10
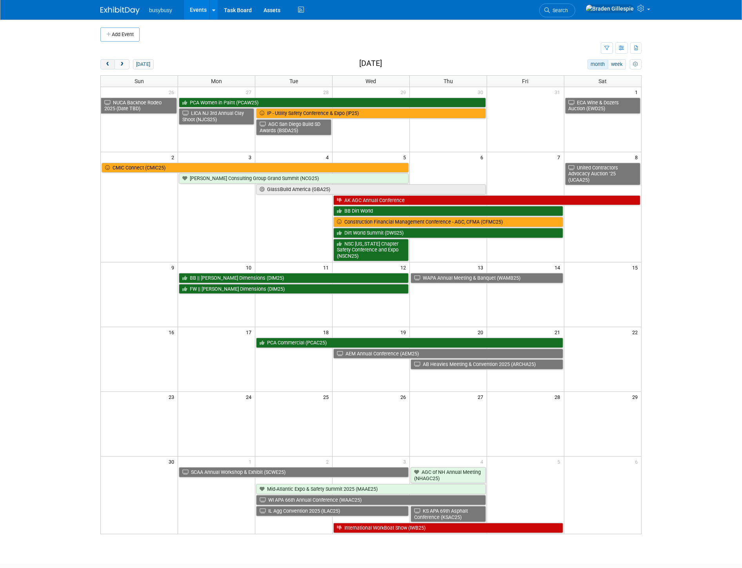
click at [103, 65] on button "prev" at bounding box center [107, 64] width 15 height 10
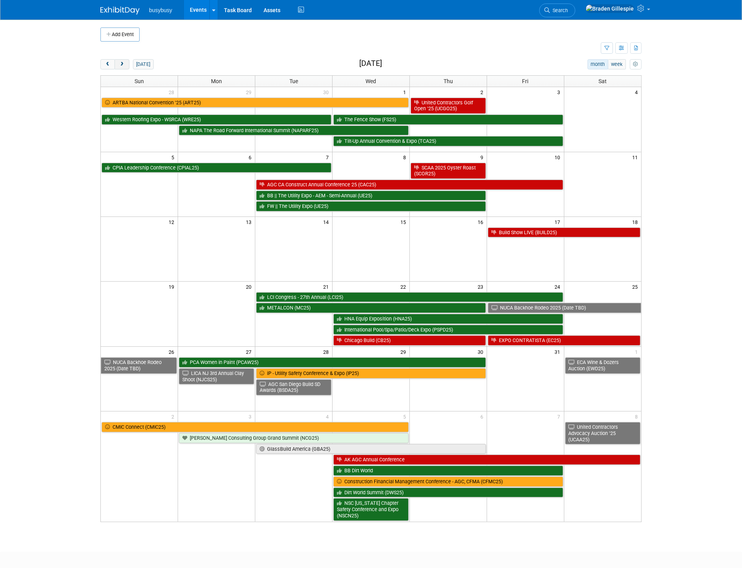
click at [125, 68] on button "next" at bounding box center [121, 64] width 15 height 10
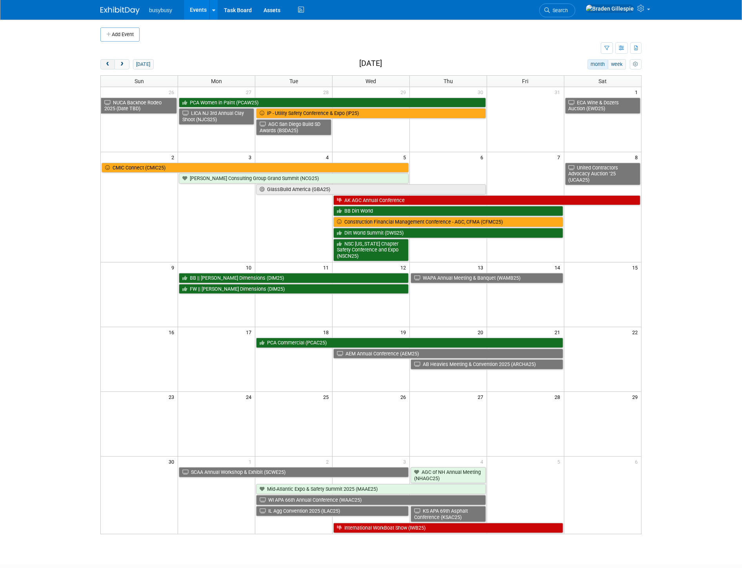
click at [107, 65] on span "prev" at bounding box center [108, 64] width 6 height 5
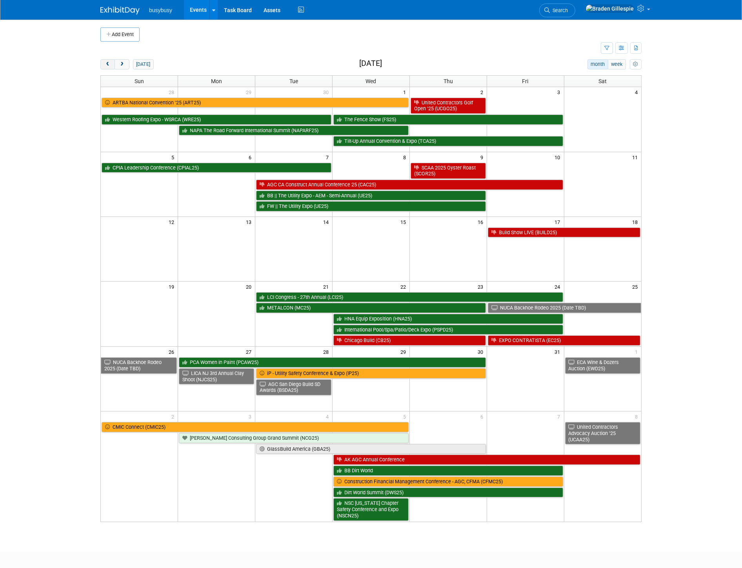
click at [107, 65] on span "prev" at bounding box center [108, 64] width 6 height 5
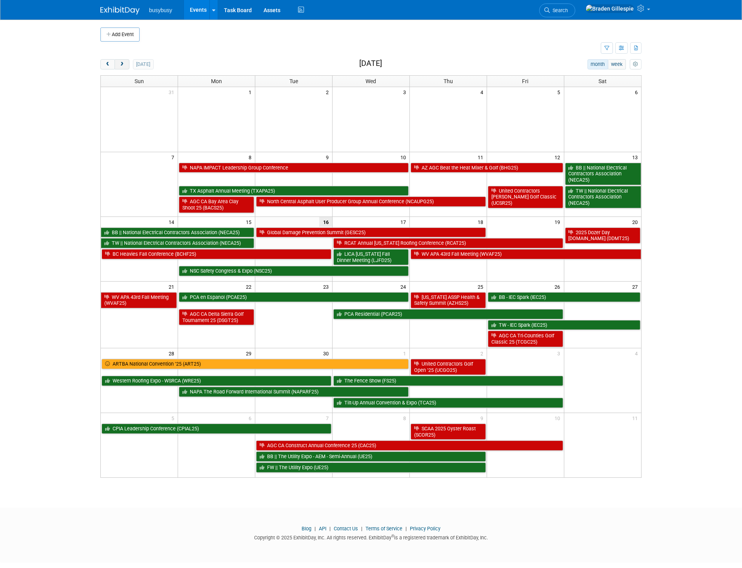
click at [124, 63] on span "next" at bounding box center [122, 64] width 6 height 5
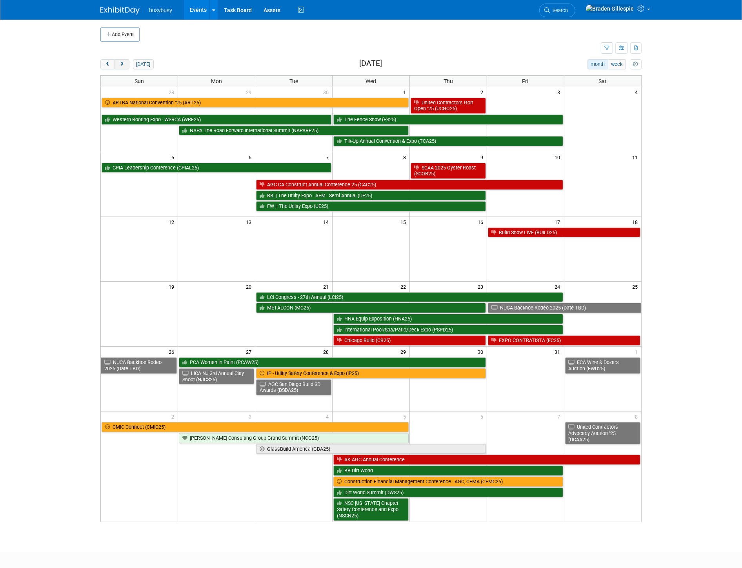
click at [123, 64] on span "next" at bounding box center [122, 64] width 6 height 5
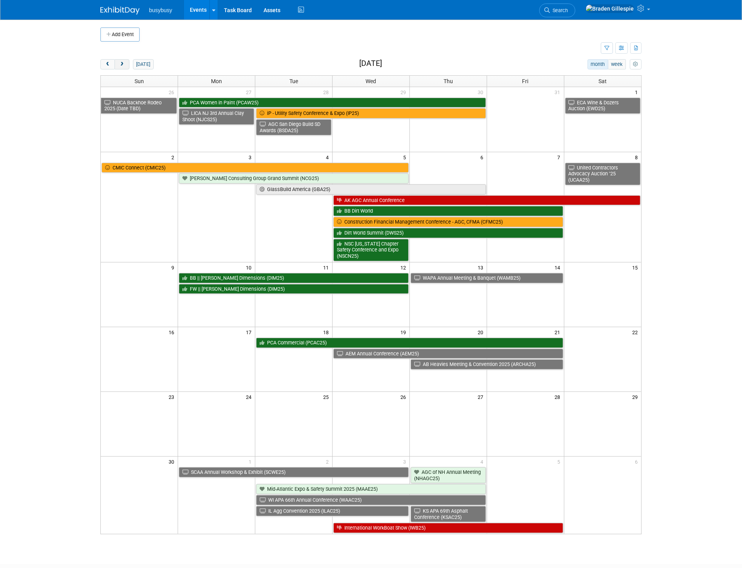
click at [120, 65] on span "next" at bounding box center [122, 64] width 6 height 5
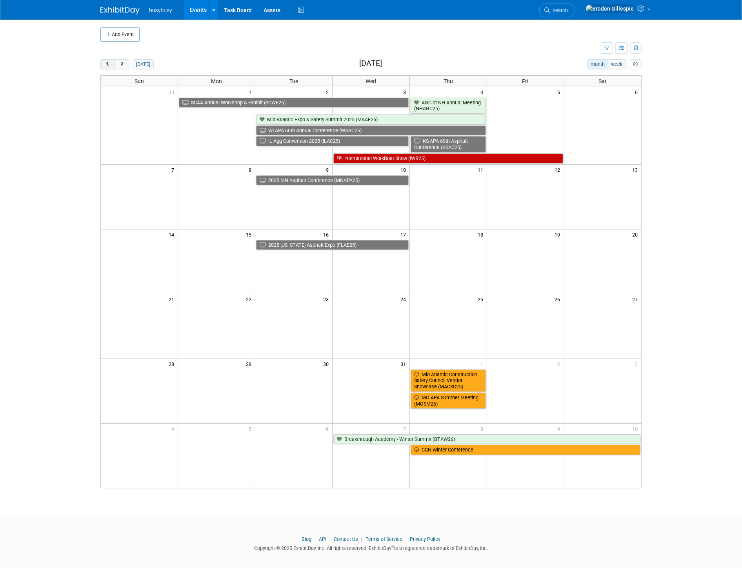
click at [110, 65] on span "prev" at bounding box center [108, 64] width 6 height 5
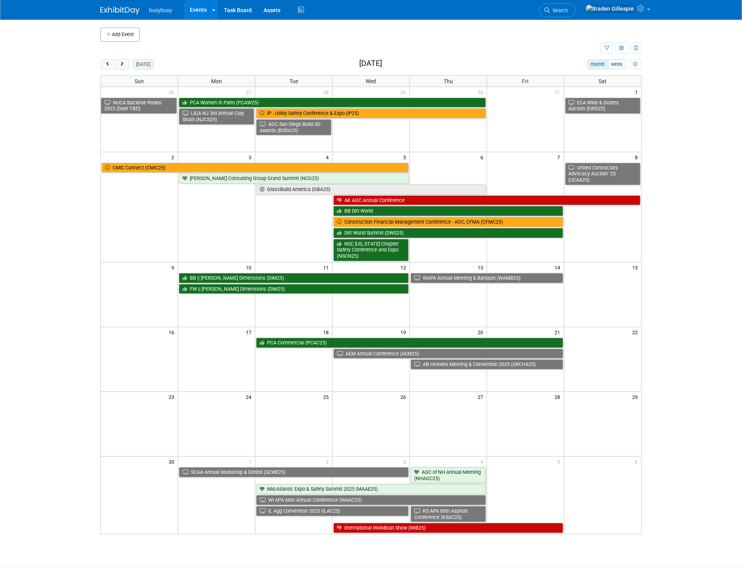
click at [140, 67] on button "[DATE]" at bounding box center [143, 64] width 21 height 10
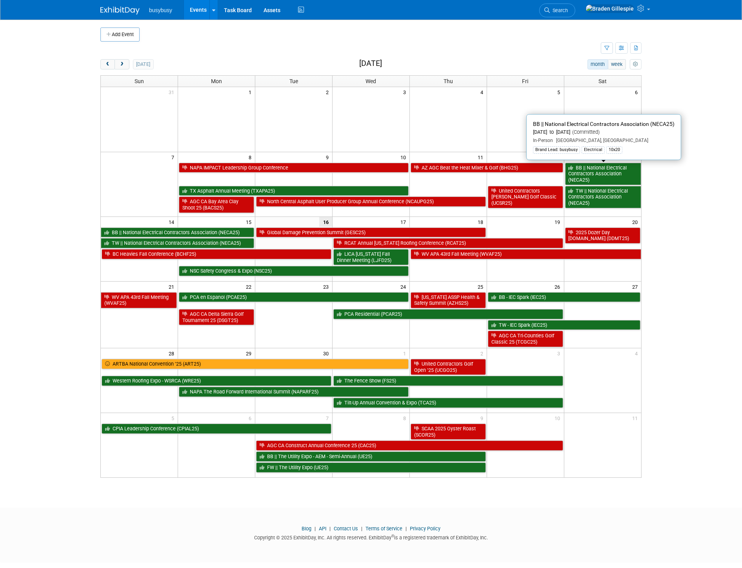
click at [622, 178] on link "BB || National Electrical Contractors Association (NECA25)" at bounding box center [603, 174] width 76 height 22
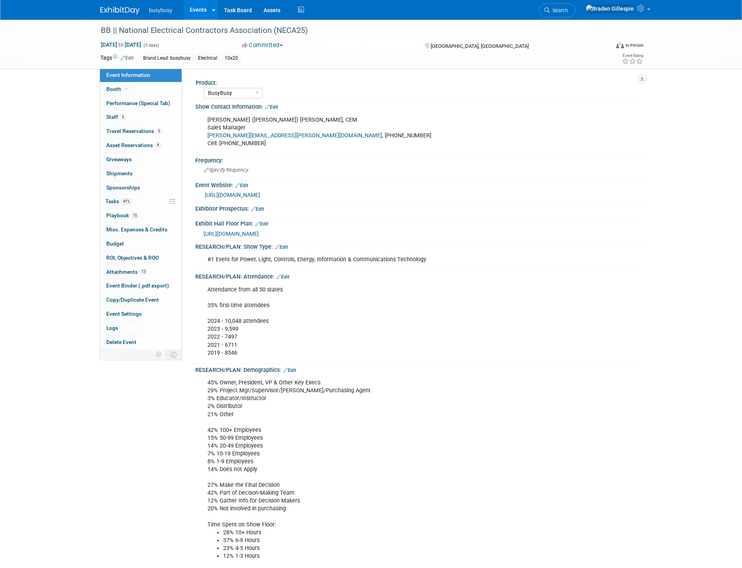
select select "BusyBusy"
click at [127, 94] on link "Booth" at bounding box center [141, 89] width 82 height 14
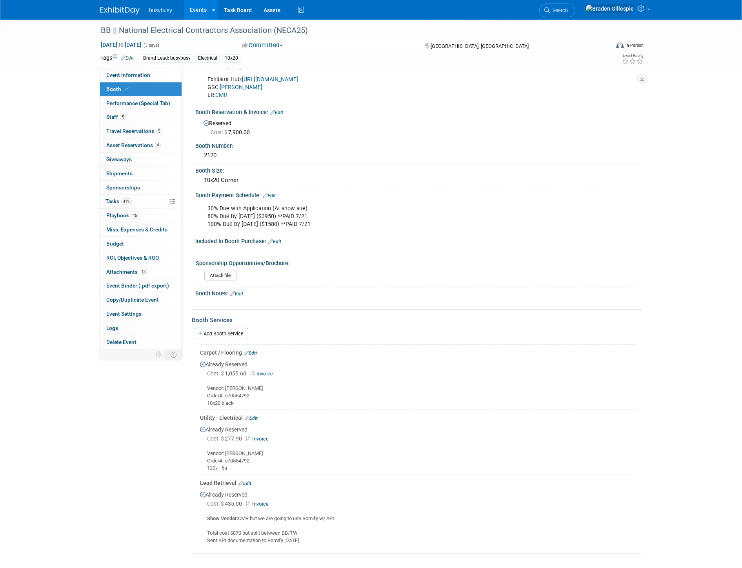
scroll to position [133, 0]
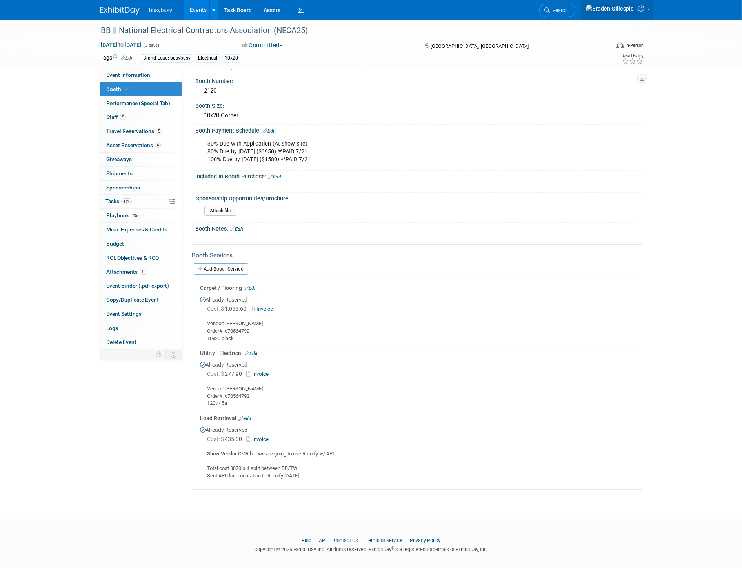
click at [644, 9] on icon at bounding box center [641, 8] width 9 height 7
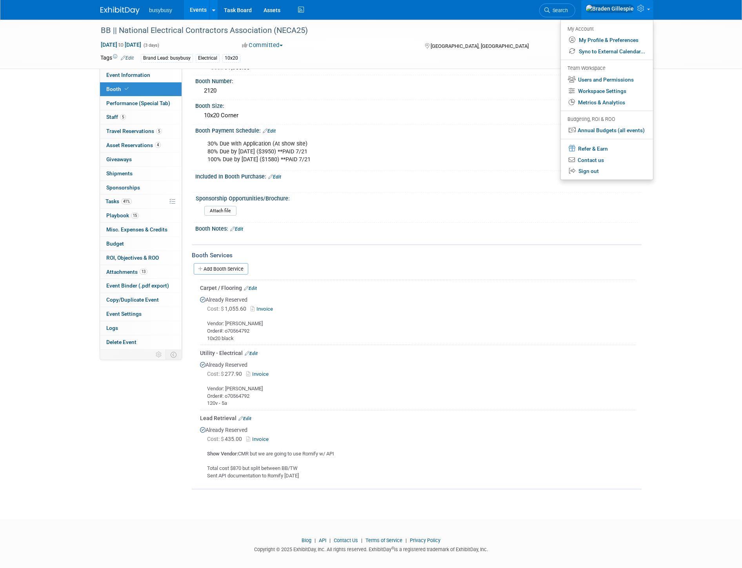
click at [568, 7] on span "Search" at bounding box center [559, 10] width 18 height 6
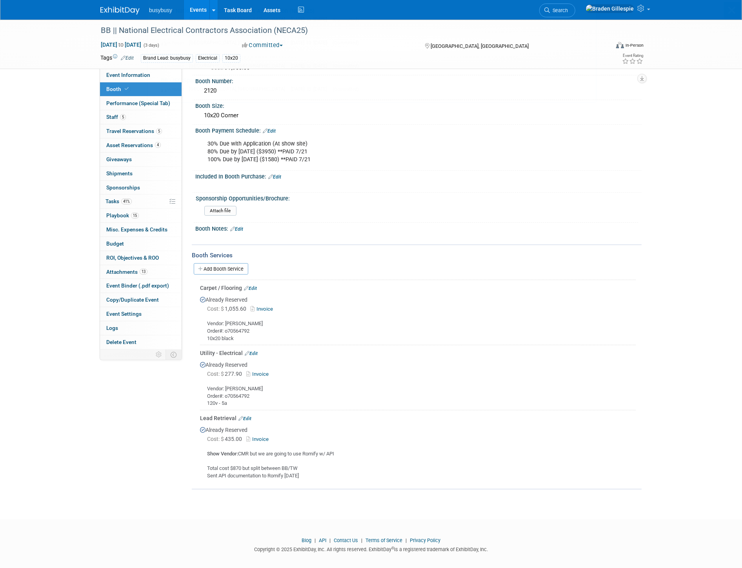
scroll to position [0, 0]
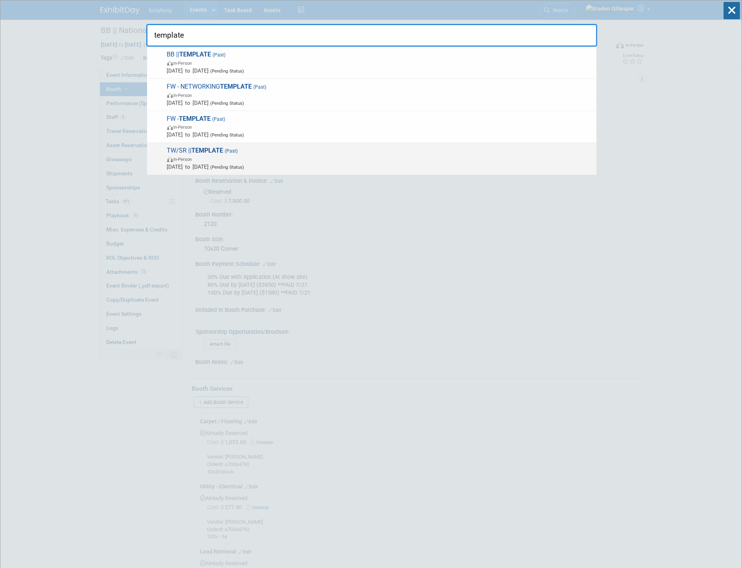
type input "template"
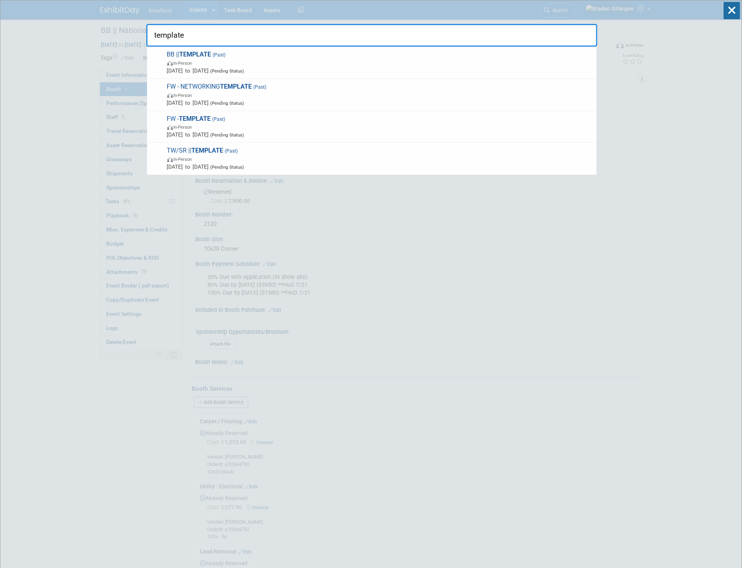
click at [365, 165] on span "Jan 1, 2024 to Jan 1, 2024 (Pending Status)" at bounding box center [379, 167] width 425 height 8
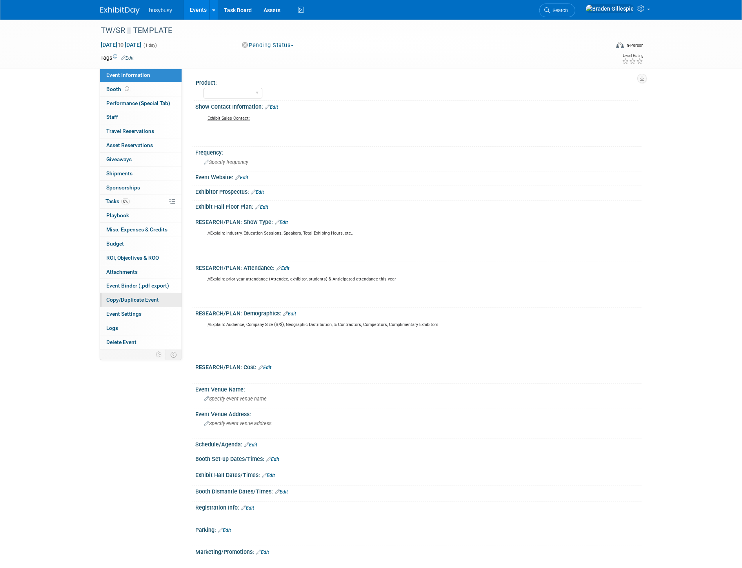
click at [147, 304] on link "Copy/Duplicate Event" at bounding box center [141, 300] width 82 height 14
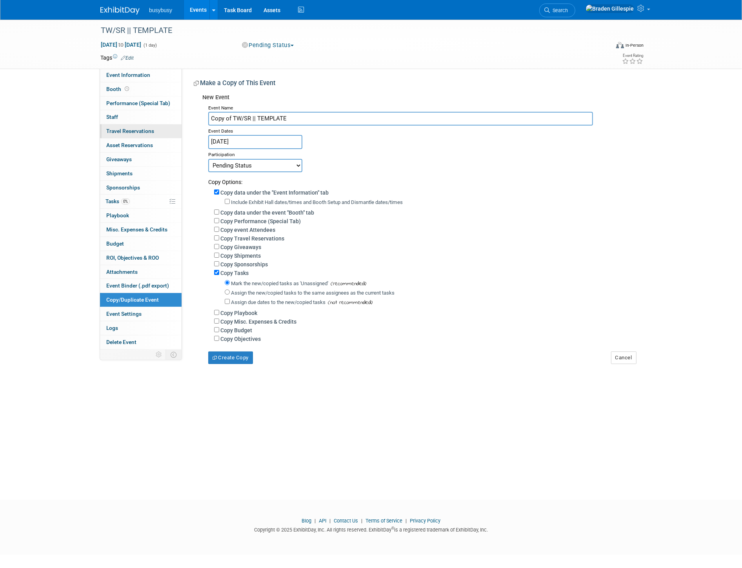
drag, startPoint x: 303, startPoint y: 120, endPoint x: 139, endPoint y: 134, distance: 164.9
click at [139, 134] on div "Event Information Event Info Booth Booth Performance (Special Tab) Performance …" at bounding box center [370, 192] width 553 height 344
type input "DBIA DFW Golf Tournament (DBIAG25)"
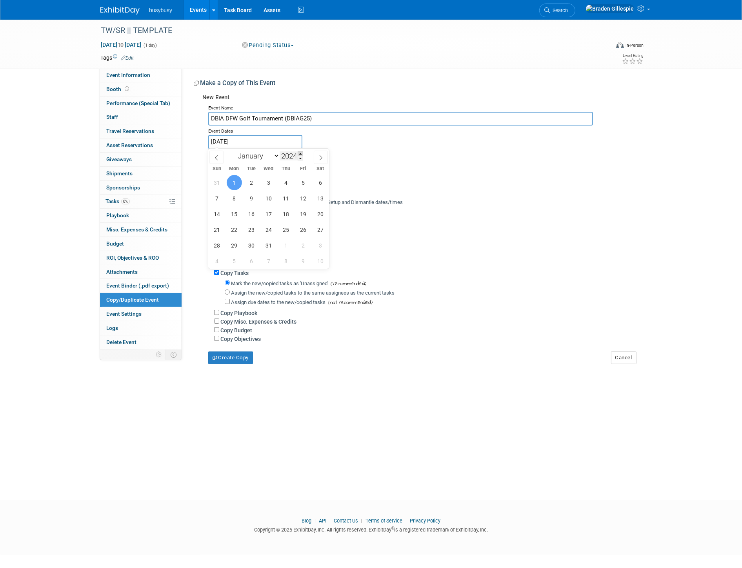
click at [303, 153] on span at bounding box center [299, 153] width 5 height 5
type input "2025"
click at [265, 158] on select "January February March April May June July August September October November De…" at bounding box center [256, 156] width 45 height 10
select select "9"
click at [234, 151] on select "January February March April May June July August September October November De…" at bounding box center [256, 156] width 45 height 10
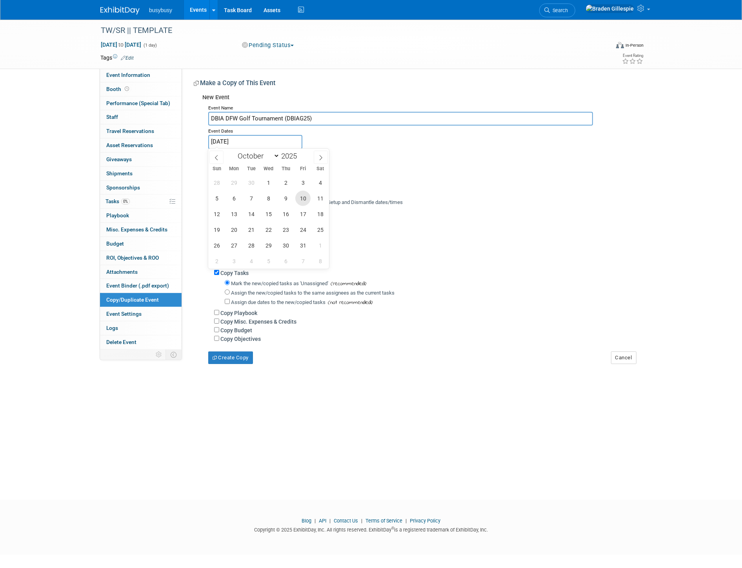
click at [303, 195] on span "10" at bounding box center [302, 197] width 15 height 15
type input "[DATE]"
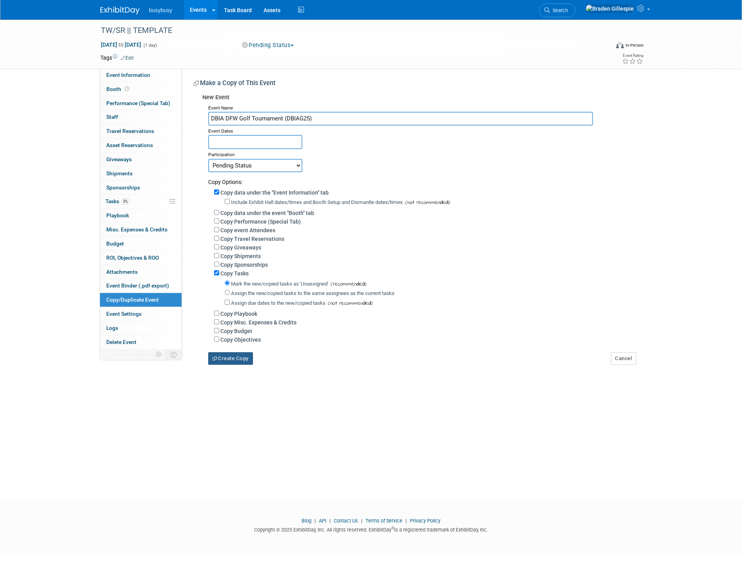
click at [240, 360] on button "Create Copy" at bounding box center [230, 358] width 45 height 13
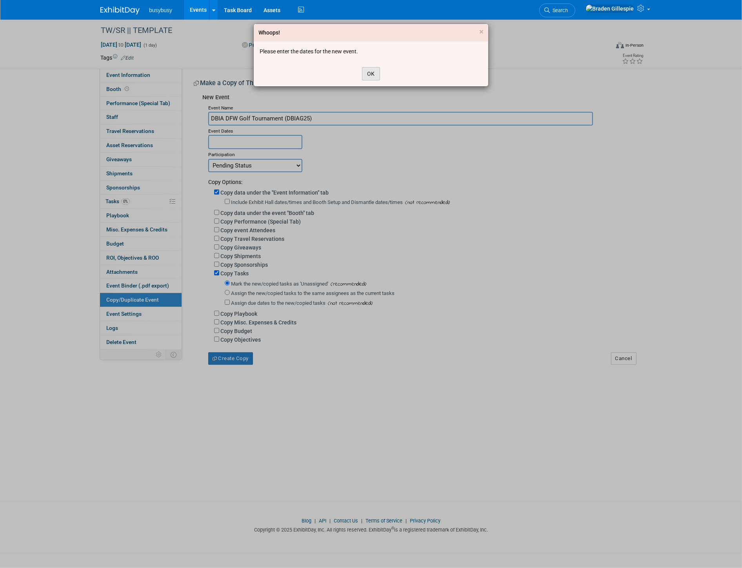
click at [366, 71] on button "OK" at bounding box center [371, 73] width 18 height 13
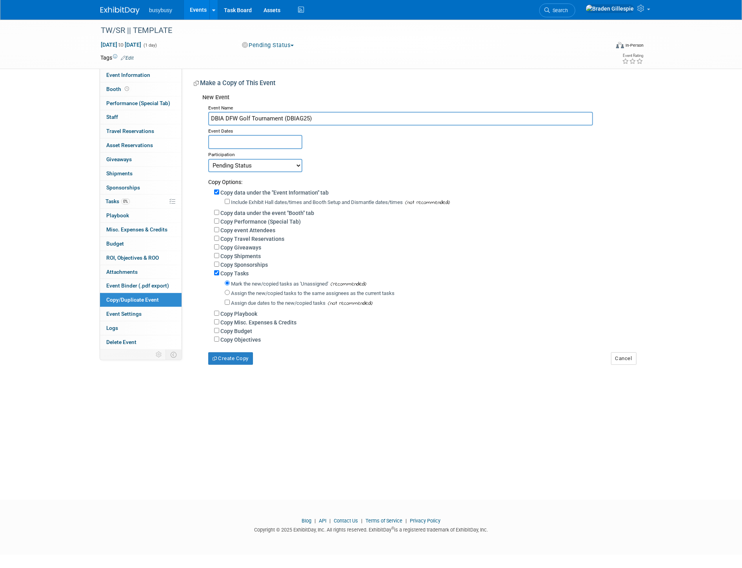
click at [292, 143] on input "text" at bounding box center [255, 142] width 94 height 14
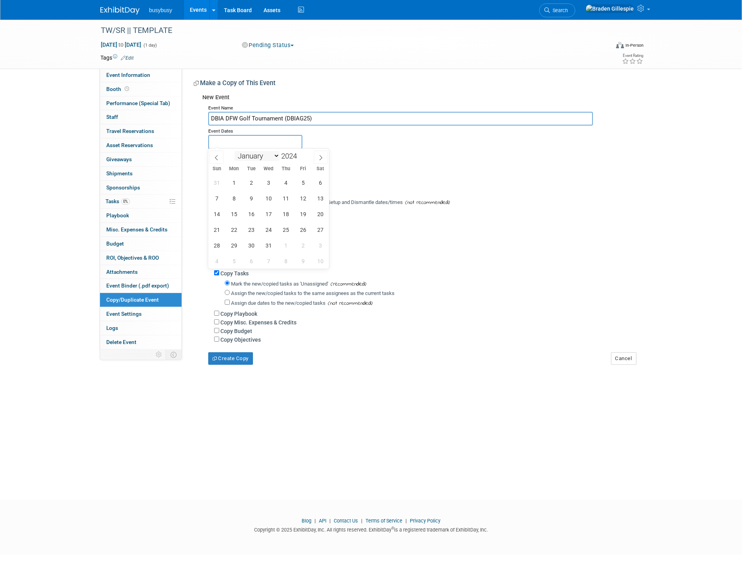
click at [272, 156] on select "January February March April May June July August September October November De…" at bounding box center [256, 156] width 45 height 10
select select "9"
click at [234, 151] on select "January February March April May June July August September October November De…" at bounding box center [256, 156] width 45 height 10
click at [303, 153] on span at bounding box center [299, 153] width 5 height 5
type input "2025"
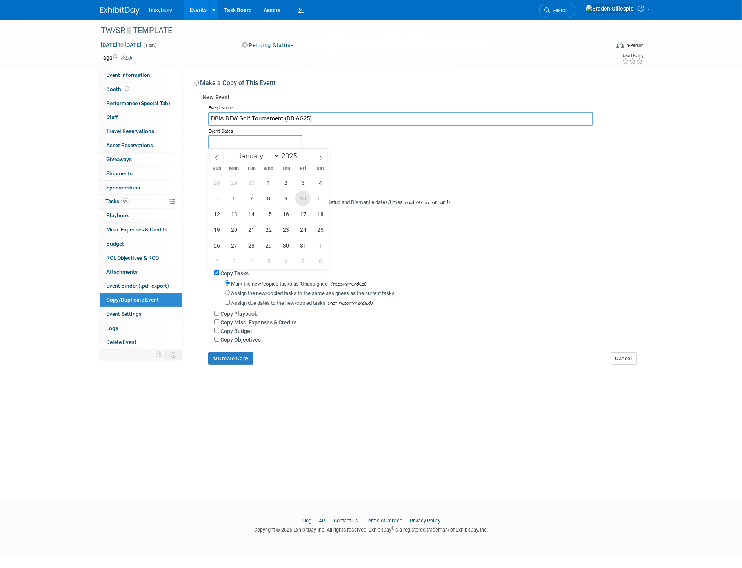
click at [296, 200] on span "10" at bounding box center [302, 197] width 15 height 15
type input "Oct 10, 2025"
click at [298, 200] on span "10" at bounding box center [302, 197] width 15 height 15
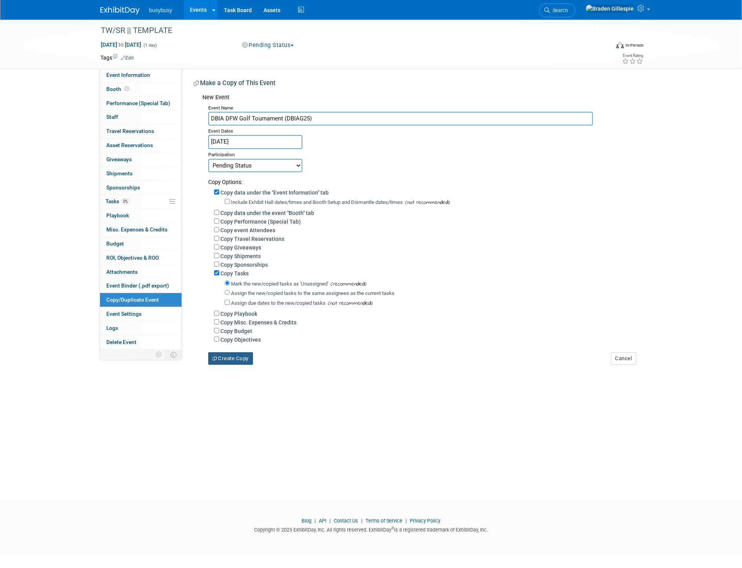
click at [240, 356] on button "Create Copy" at bounding box center [230, 358] width 45 height 13
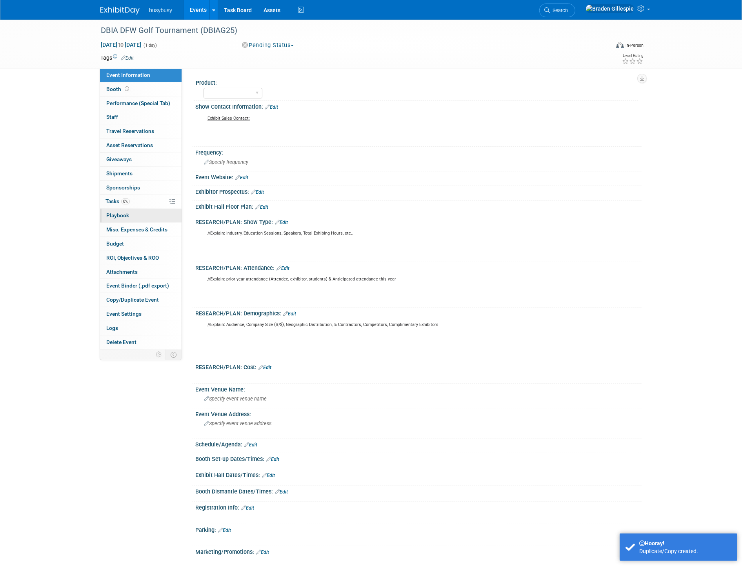
click at [136, 214] on link "0 Playbook 0" at bounding box center [141, 216] width 82 height 14
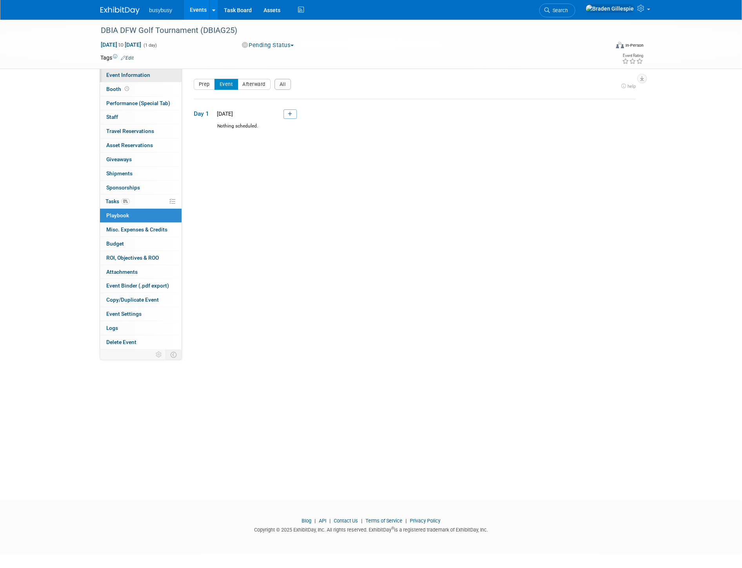
click at [114, 75] on span "Event Information" at bounding box center [128, 75] width 44 height 6
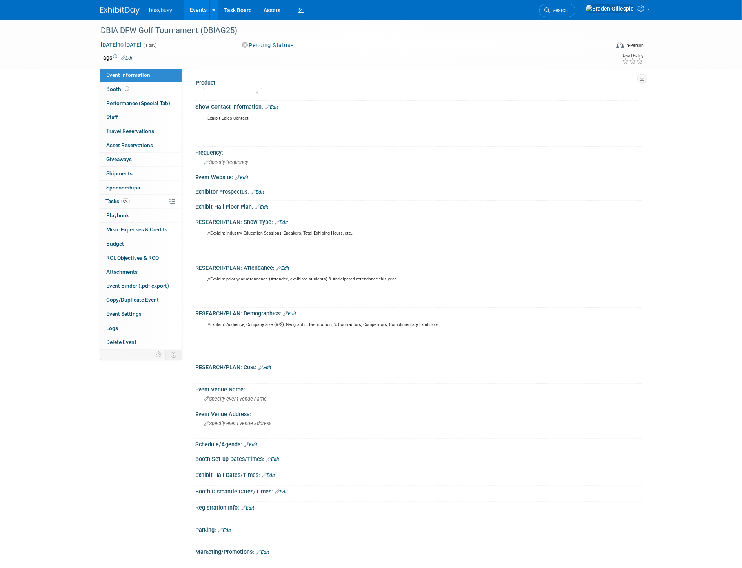
drag, startPoint x: 287, startPoint y: 44, endPoint x: 281, endPoint y: 47, distance: 6.7
click at [287, 44] on button "Pending Status" at bounding box center [268, 45] width 58 height 8
click at [278, 103] on link "Want to" at bounding box center [277, 101] width 76 height 11
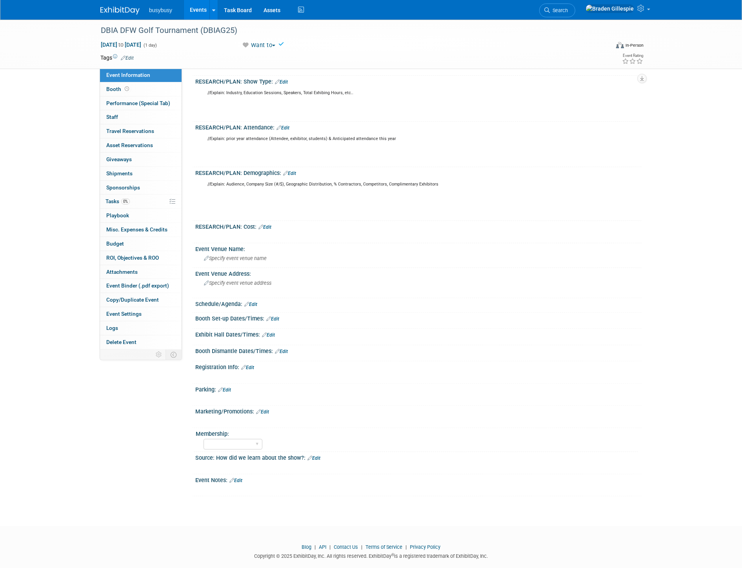
scroll to position [148, 0]
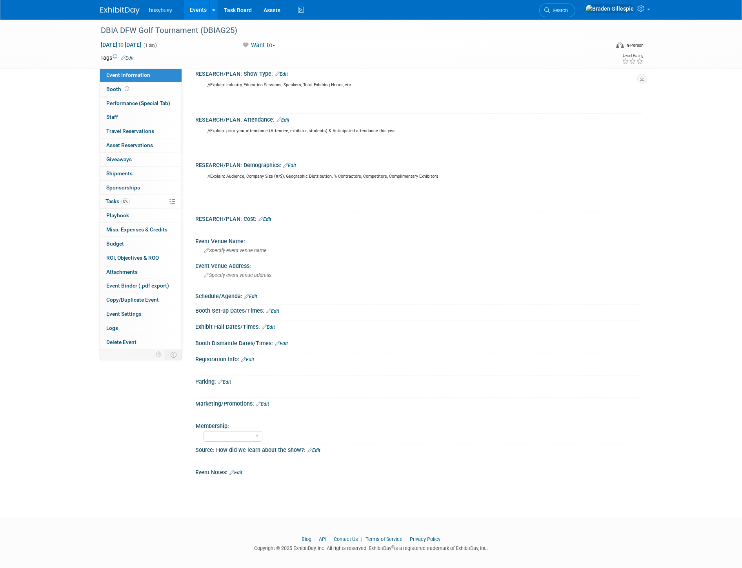
click at [265, 401] on link "Edit" at bounding box center [262, 403] width 13 height 5
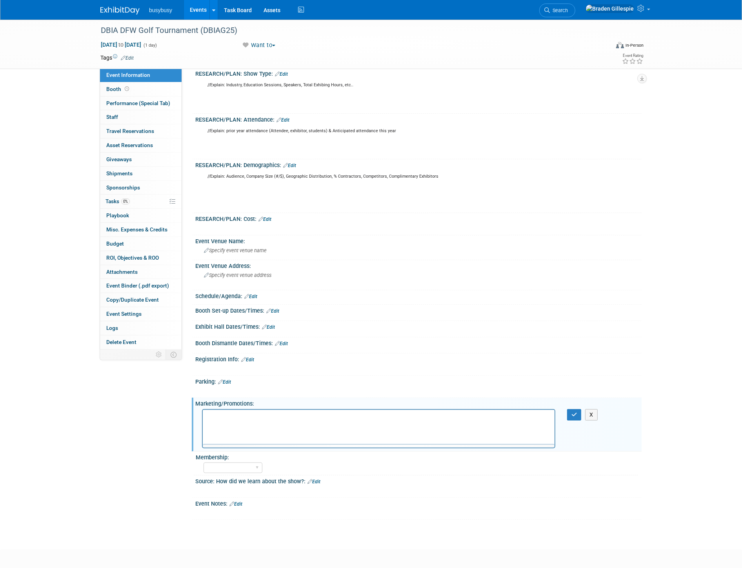
scroll to position [0, 0]
click at [579, 410] on button "button" at bounding box center [574, 414] width 15 height 11
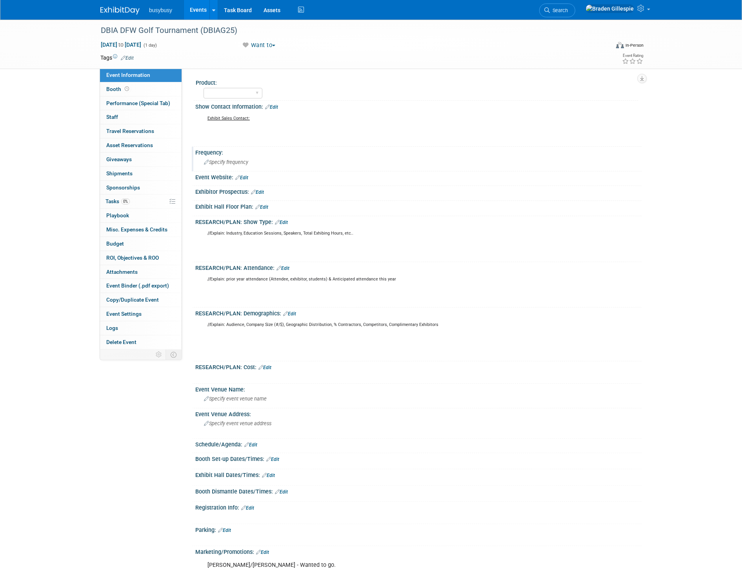
click at [251, 160] on div "Specify frequency" at bounding box center [418, 162] width 434 height 12
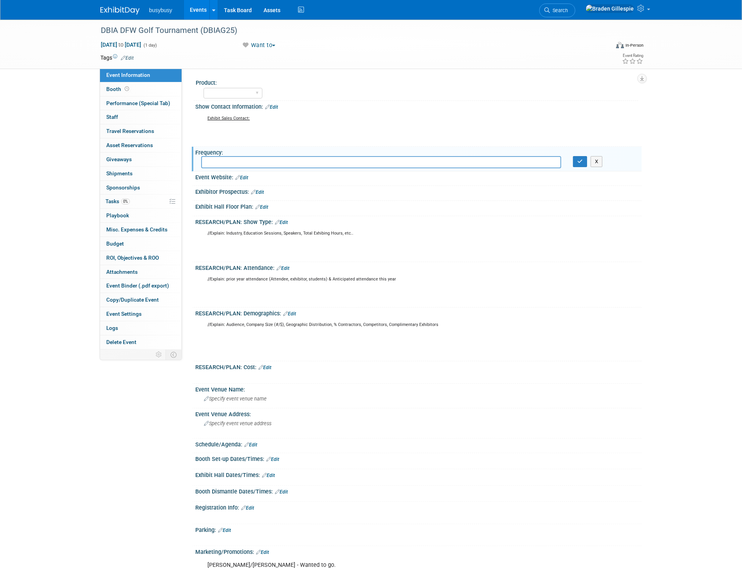
click at [242, 176] on link "Edit" at bounding box center [241, 177] width 13 height 5
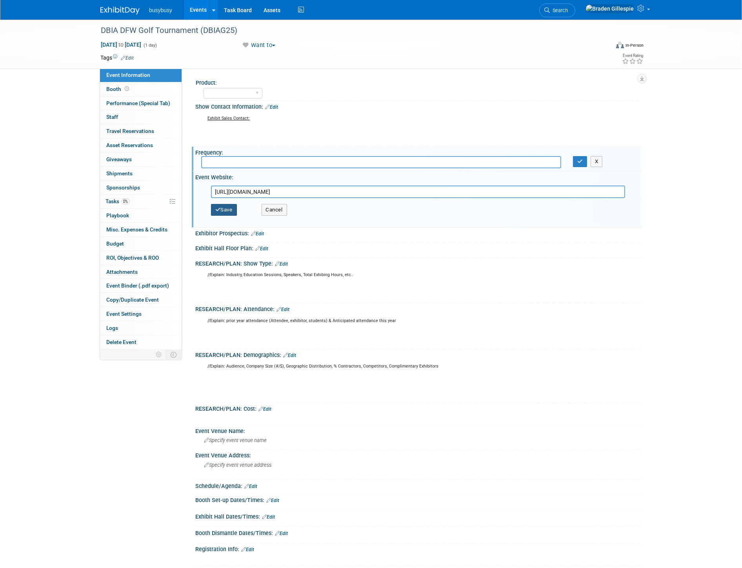
type input "[URL][DOMAIN_NAME]"
click at [229, 208] on button "Save" at bounding box center [224, 210] width 26 height 12
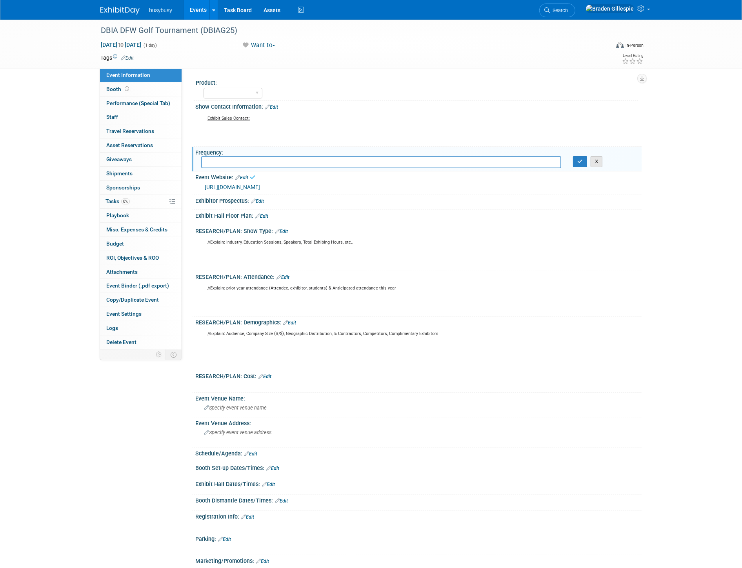
click at [597, 163] on button "X" at bounding box center [596, 161] width 12 height 11
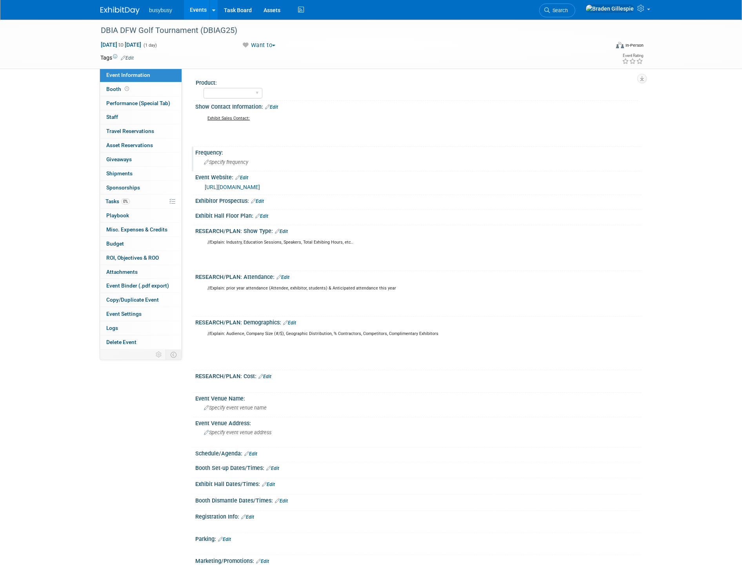
click at [110, 11] on img at bounding box center [119, 11] width 39 height 8
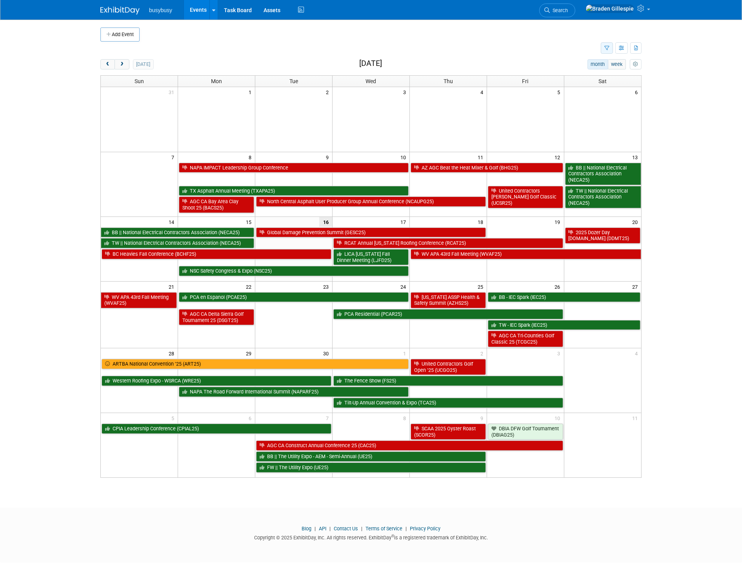
click at [606, 49] on icon "button" at bounding box center [606, 48] width 5 height 5
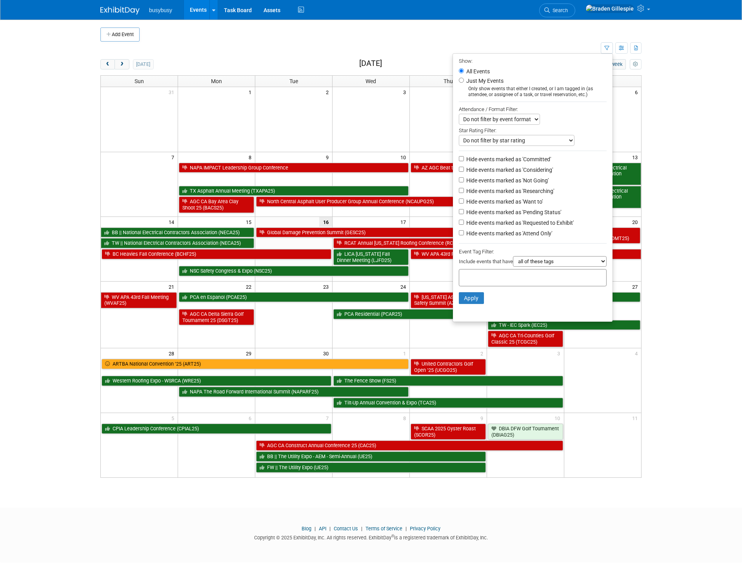
click at [539, 179] on label "Hide events marked as 'Not Going'" at bounding box center [506, 180] width 84 height 8
click at [464, 179] on input "Hide events marked as 'Not Going'" at bounding box center [461, 179] width 5 height 5
checkbox input "true"
drag, startPoint x: 474, startPoint y: 300, endPoint x: 479, endPoint y: 300, distance: 4.7
click at [474, 300] on button "Apply" at bounding box center [471, 298] width 25 height 12
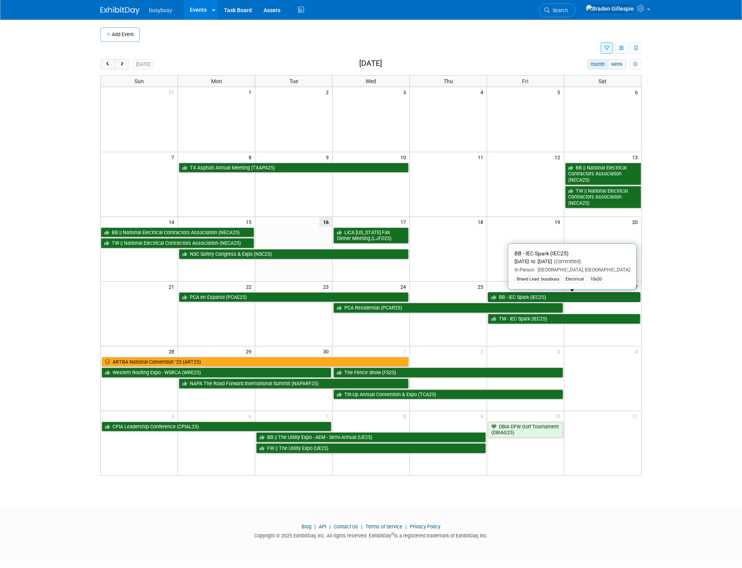
click at [515, 295] on link "BB - IEC Spark (IEC25)" at bounding box center [564, 297] width 152 height 10
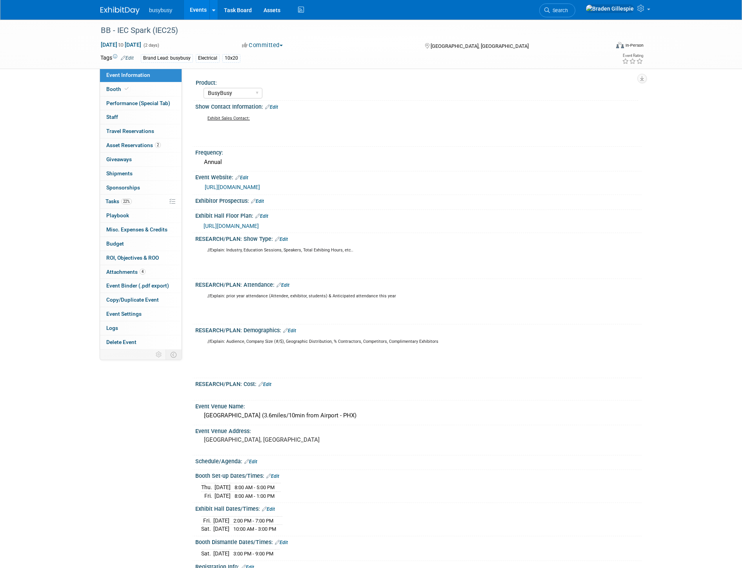
select select "BusyBusy"
click at [145, 115] on link "0 Staff 0" at bounding box center [141, 117] width 82 height 14
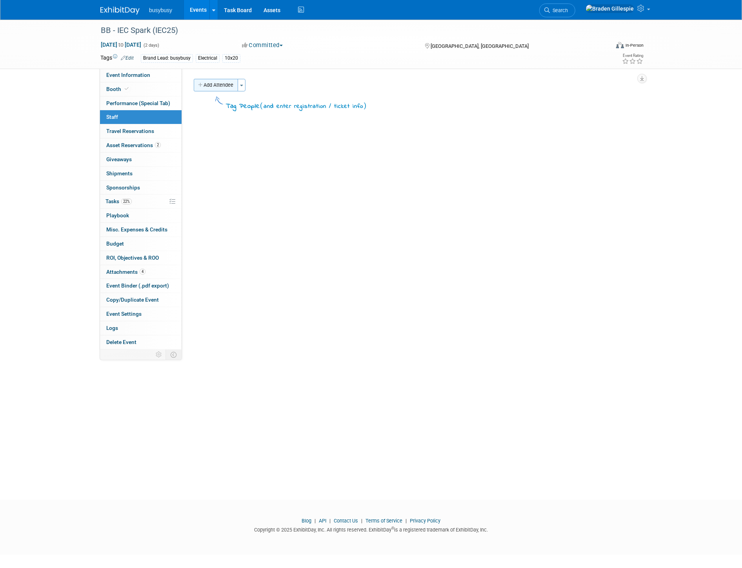
click at [212, 85] on button "Add Attendee" at bounding box center [216, 85] width 44 height 13
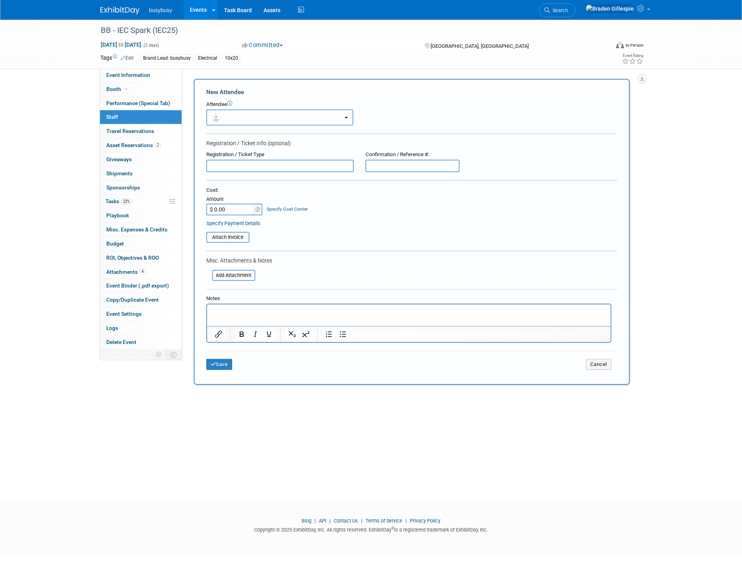
click at [236, 120] on button "button" at bounding box center [279, 117] width 147 height 16
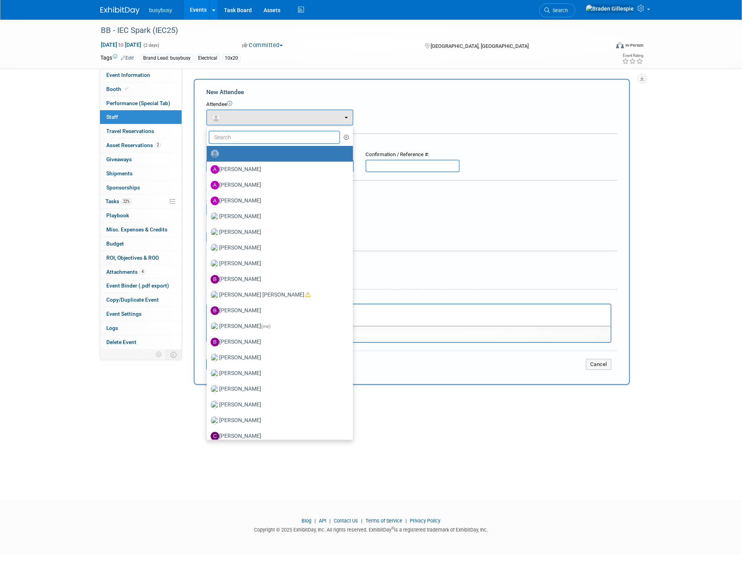
click at [237, 136] on input "text" at bounding box center [274, 137] width 131 height 13
type input "tanner"
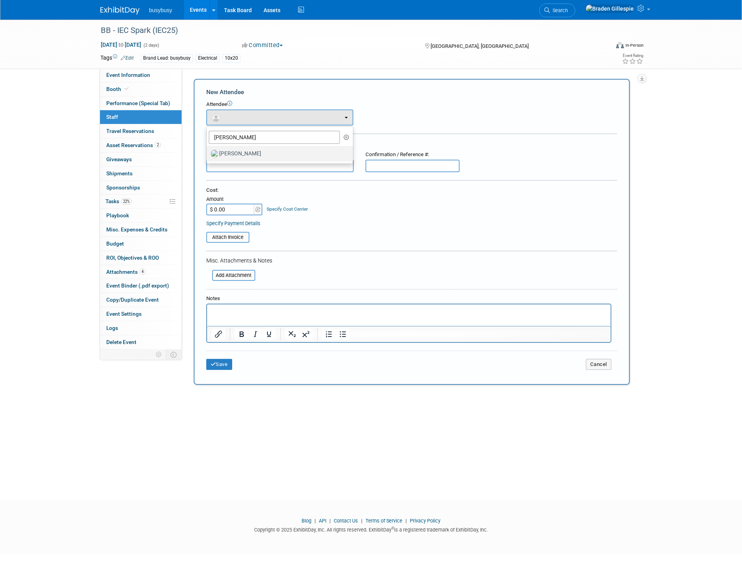
click at [239, 148] on label "[PERSON_NAME]" at bounding box center [277, 153] width 134 height 13
click at [208, 150] on input "[PERSON_NAME]" at bounding box center [205, 152] width 5 height 5
select select "cf6c345d-51c1-42a7-b497-a37a971e57b5"
select select "4"
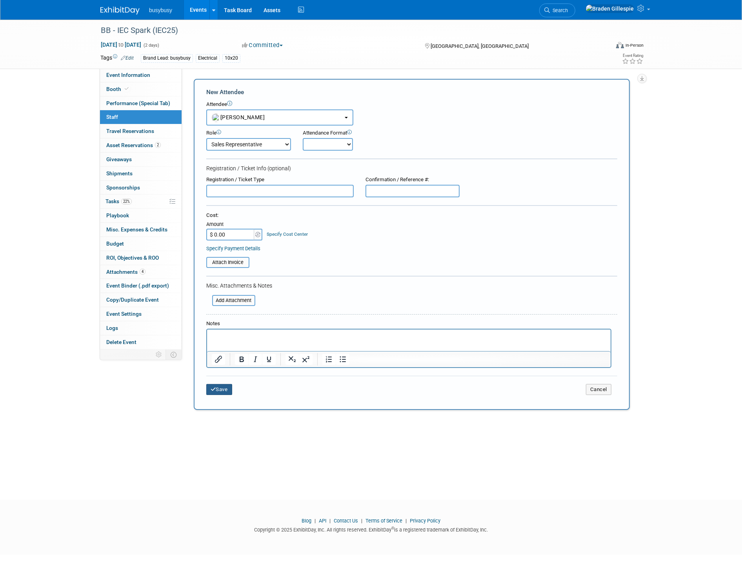
click at [223, 384] on button "Save" at bounding box center [219, 389] width 26 height 11
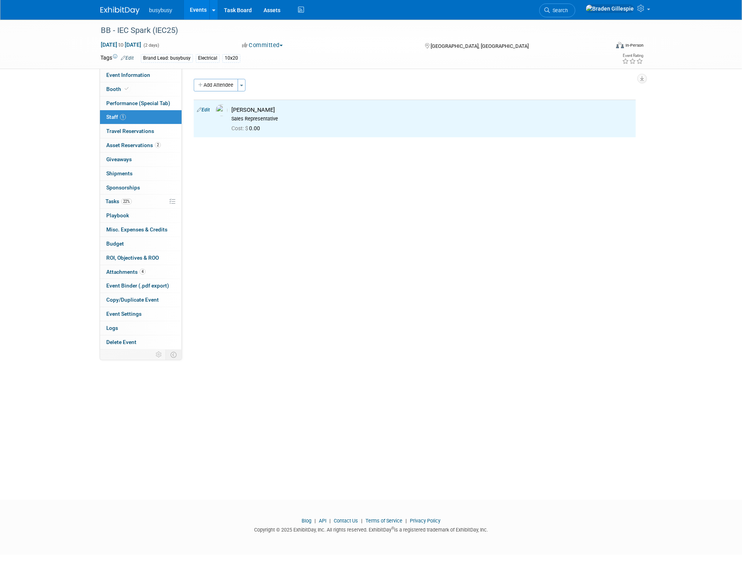
click at [216, 91] on div "Add Attendee Toggle Dropdown Quick -Tag Attendees Apply X (me) select all cancel" at bounding box center [415, 108] width 442 height 59
click at [217, 88] on button "Add Attendee" at bounding box center [216, 85] width 44 height 13
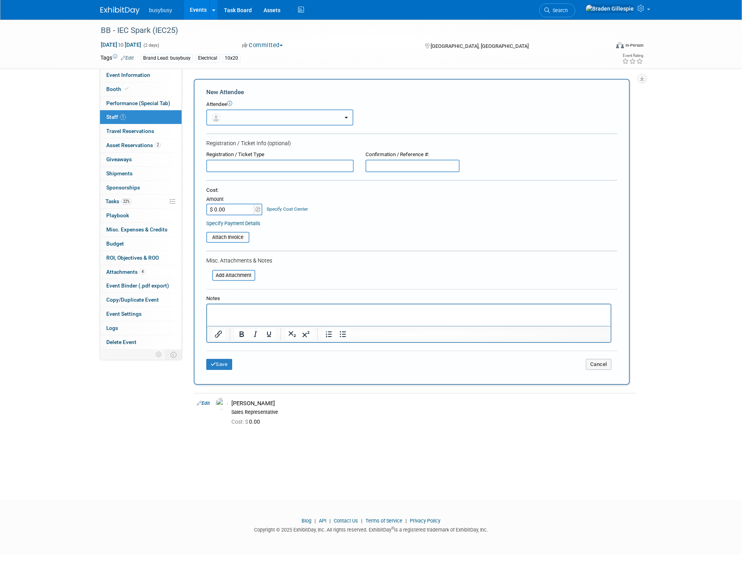
click at [245, 117] on button "button" at bounding box center [279, 117] width 147 height 16
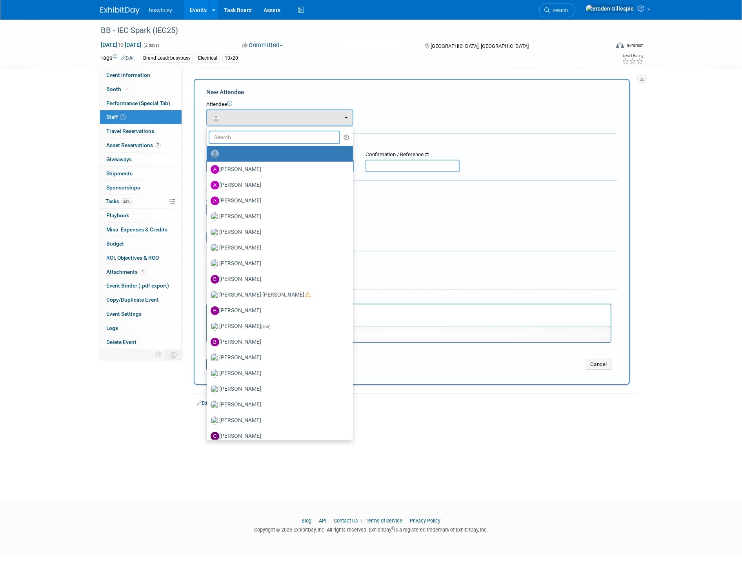
click at [249, 140] on input "text" at bounding box center [274, 137] width 131 height 13
type input "evan"
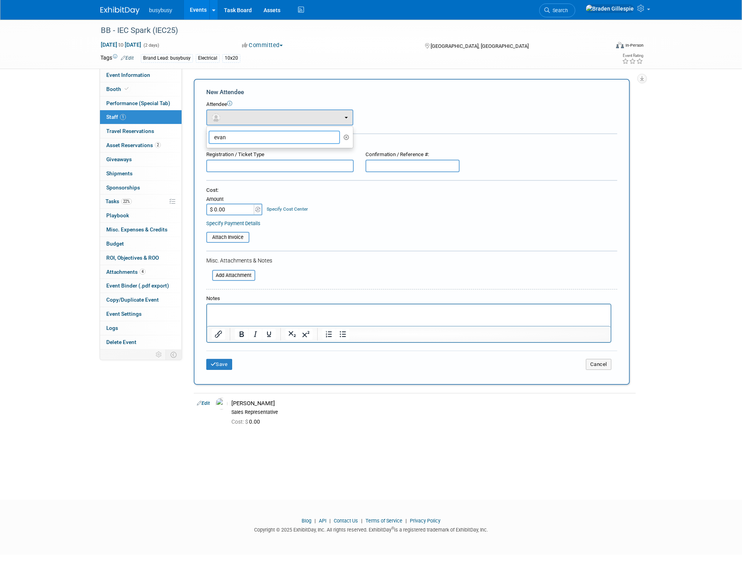
drag, startPoint x: 236, startPoint y: 138, endPoint x: 212, endPoint y: 143, distance: 24.4
click at [212, 143] on ul "evan Adam Harshman Alec Schafer Allen Schmidt Amanda Price Angie MacKinnon (me)" at bounding box center [279, 137] width 147 height 22
click at [602, 360] on button "Cancel" at bounding box center [598, 364] width 25 height 11
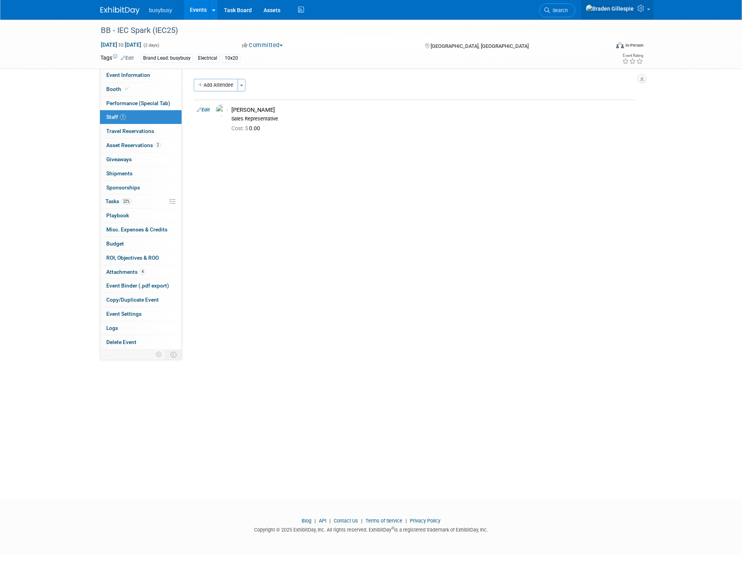
click at [649, 13] on link at bounding box center [617, 10] width 72 height 20
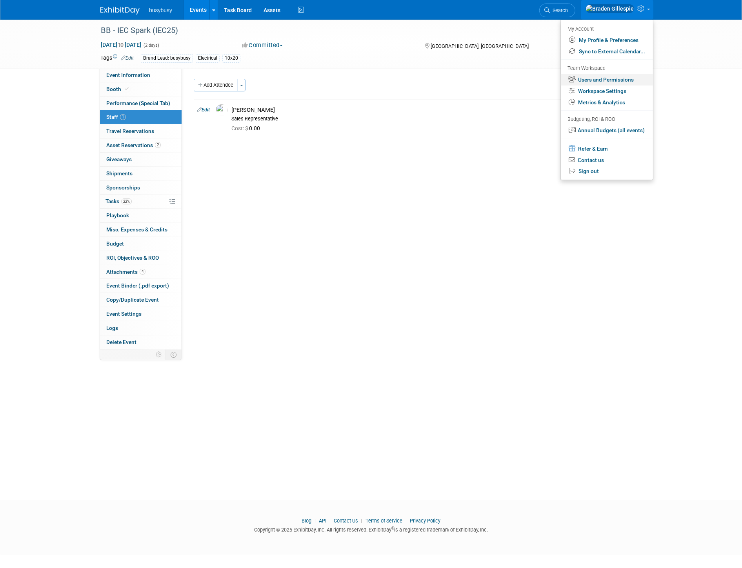
click at [600, 81] on link "Users and Permissions" at bounding box center [606, 79] width 92 height 11
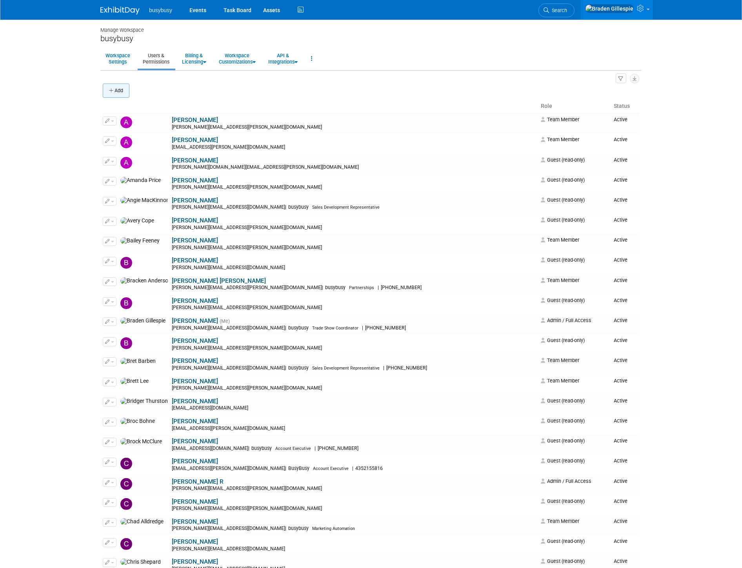
click at [103, 94] on button "Add" at bounding box center [116, 90] width 27 height 14
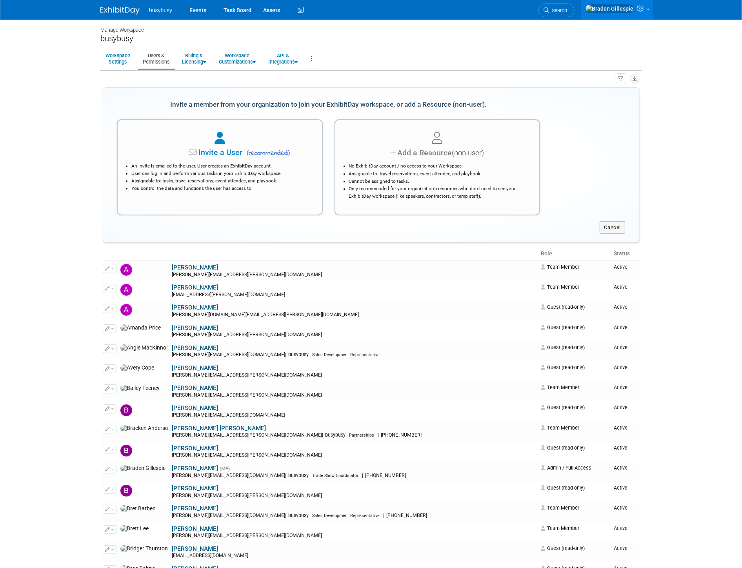
click at [245, 168] on ul "An invite is emailed to the user. User creates an ExhibitDay account. User can …" at bounding box center [219, 177] width 185 height 30
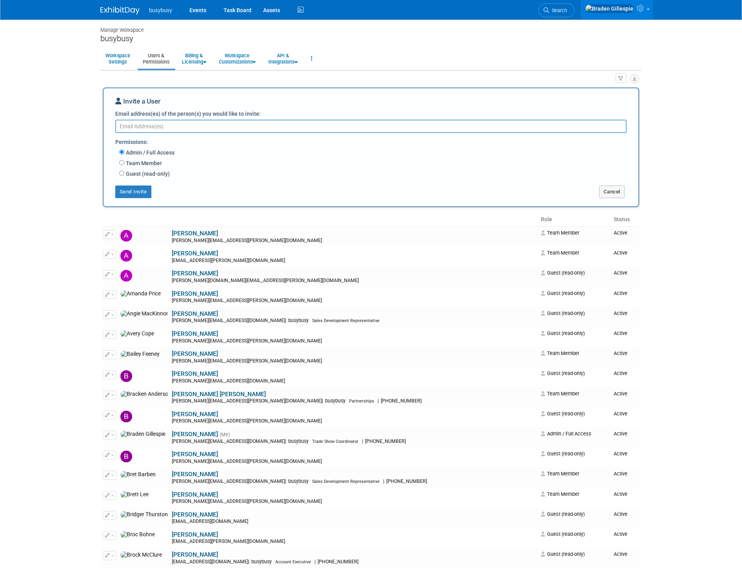
click at [178, 128] on textarea "Email address(es) of the person(s) you would like to invite:" at bounding box center [370, 126] width 511 height 13
type textarea "[PERSON_NAME][EMAIL_ADDRESS][PERSON_NAME][DOMAIN_NAME]"
click at [138, 174] on label "Guest (read-only)" at bounding box center [146, 173] width 45 height 8
click at [124, 174] on input "Guest (read-only)" at bounding box center [121, 172] width 5 height 5
radio input "true"
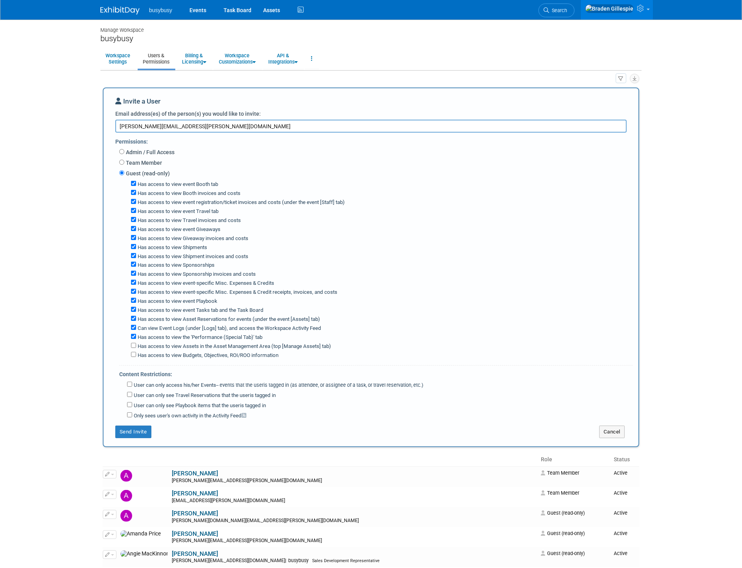
click at [201, 220] on label "Has access to view Travel invoices and costs" at bounding box center [188, 220] width 105 height 7
click at [136, 220] on input "Has access to view Travel invoices and costs" at bounding box center [133, 219] width 5 height 5
checkbox input "false"
click at [205, 236] on label "Has access to view Giveaway invoices and costs" at bounding box center [192, 238] width 112 height 7
click at [136, 236] on input "Has access to view Giveaway invoices and costs" at bounding box center [133, 237] width 5 height 5
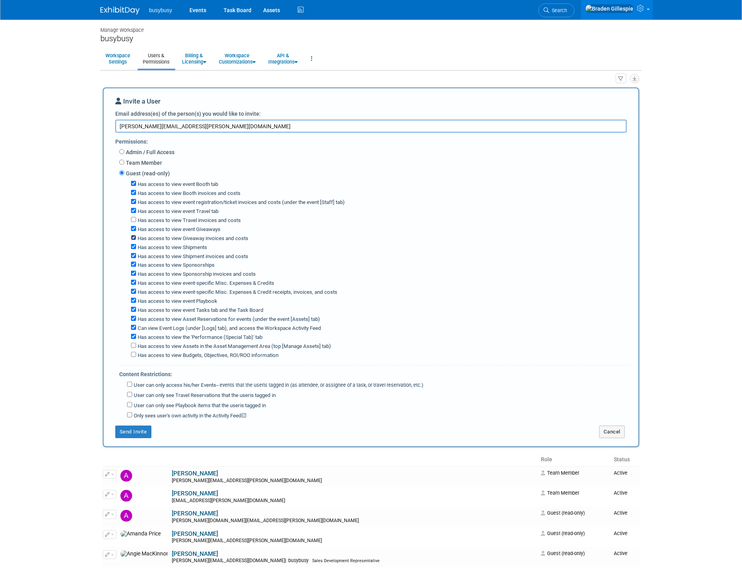
checkbox input "false"
click at [205, 257] on label "Has access to view Shipment invoices and costs" at bounding box center [192, 256] width 112 height 7
click at [136, 257] on input "Has access to view Shipment invoices and costs" at bounding box center [133, 255] width 5 height 5
checkbox input "false"
click at [206, 272] on label "Has access to view Sponsorship invoices and costs" at bounding box center [196, 273] width 120 height 7
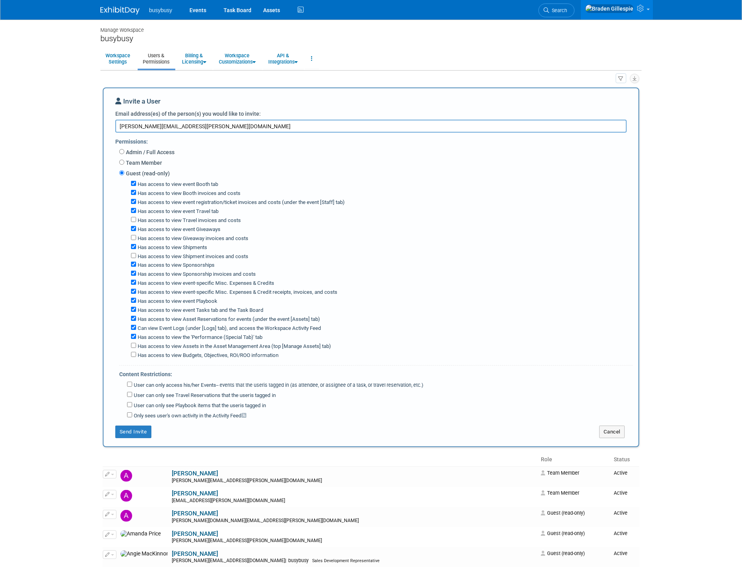
click at [136, 272] on input "Has access to view Sponsorship invoices and costs" at bounding box center [133, 272] width 5 height 5
checkbox input "false"
click at [213, 292] on label "Has access to view event-specific Misc. Expenses & Credit receipts, invoices, a…" at bounding box center [236, 291] width 201 height 7
click at [136, 292] on input "Has access to view event-specific Misc. Expenses & Credit receipts, invoices, a…" at bounding box center [133, 290] width 5 height 5
checkbox input "false"
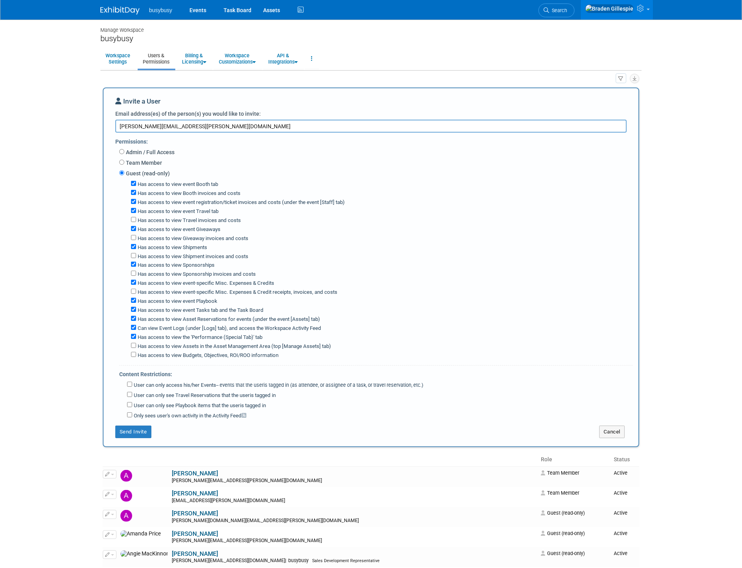
click at [216, 307] on label "Has access to view event Tasks tab and the Task Board" at bounding box center [199, 310] width 127 height 7
click at [136, 307] on input "Has access to view event Tasks tab and the Task Board" at bounding box center [133, 309] width 5 height 5
checkbox input "false"
click at [216, 334] on label "Has access to view the 'Performance (Special Tab)' tab" at bounding box center [199, 337] width 126 height 7
click at [136, 334] on input "Has access to view the 'Performance (Special Tab)' tab" at bounding box center [133, 336] width 5 height 5
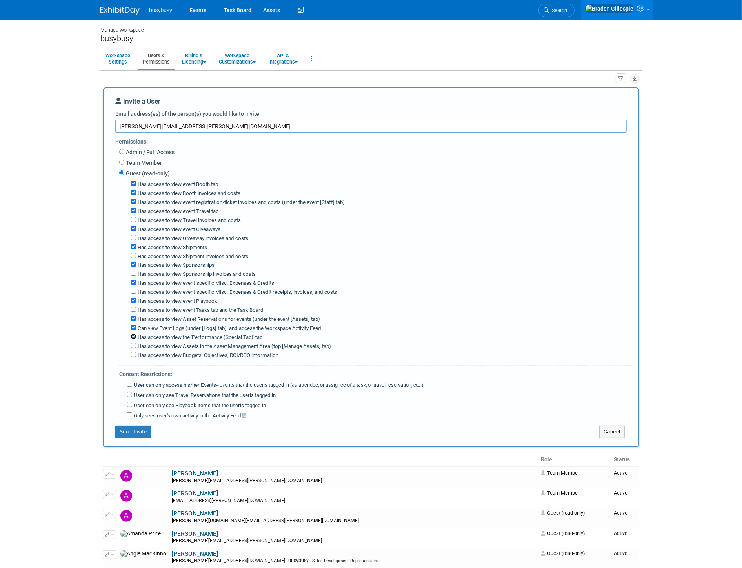
checkbox input "false"
drag, startPoint x: 213, startPoint y: 387, endPoint x: 199, endPoint y: 413, distance: 29.5
drag, startPoint x: 199, startPoint y: 413, endPoint x: 175, endPoint y: 383, distance: 38.2
click at [175, 383] on label "User can only access his/her Events -- events that the user either created, or …" at bounding box center [277, 384] width 291 height 7
click at [132, 383] on input "User can only access his/her Events -- events that the user either created, or …" at bounding box center [129, 383] width 5 height 5
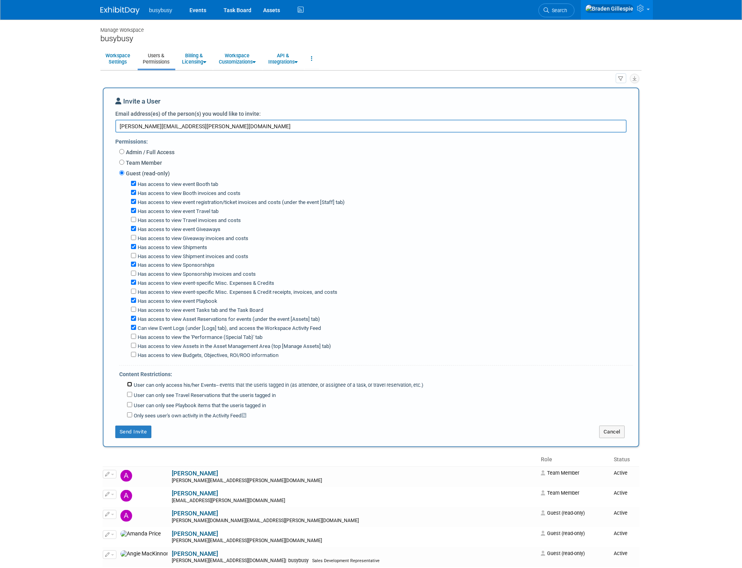
checkbox input "true"
click at [135, 430] on button "Send Invite" at bounding box center [133, 431] width 36 height 13
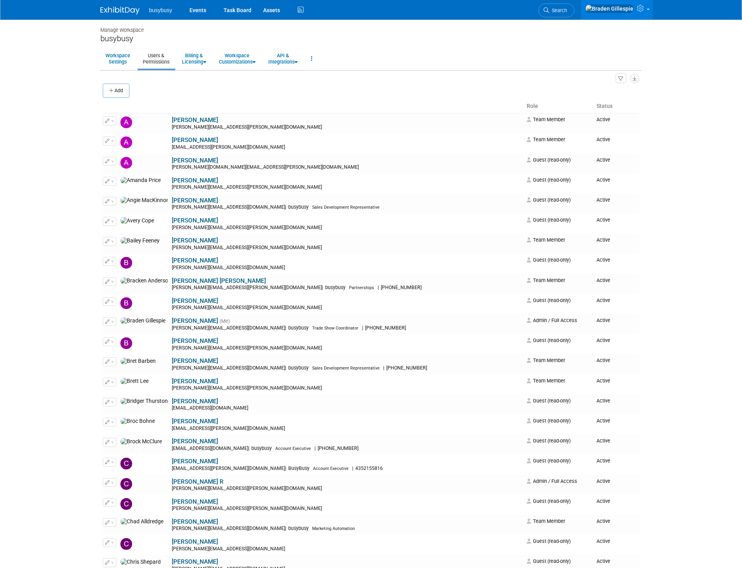
click at [125, 11] on img at bounding box center [119, 11] width 39 height 8
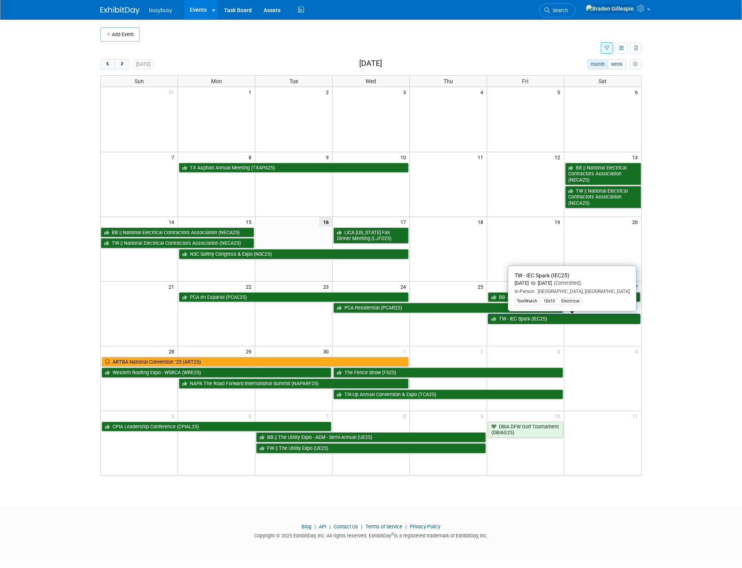
click at [533, 319] on link "TW - IEC Spark (IEC25)" at bounding box center [564, 319] width 152 height 10
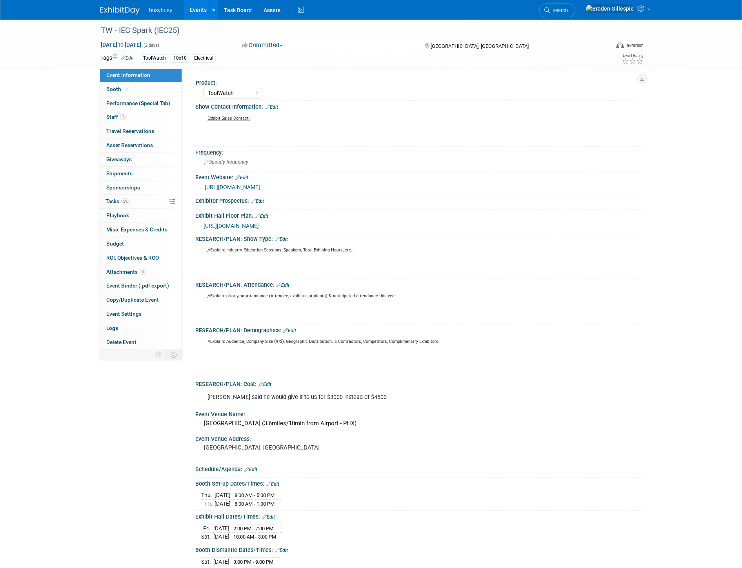
select select "ToolWatch"
click at [117, 87] on span "Booth" at bounding box center [118, 89] width 24 height 6
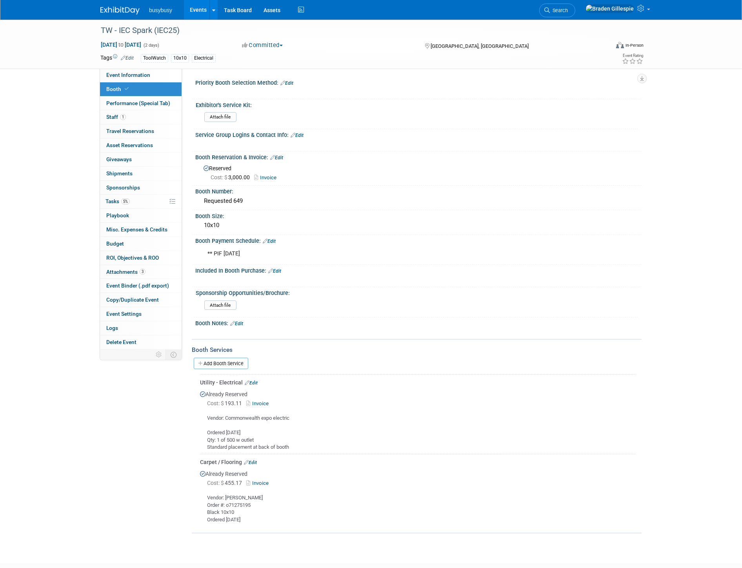
click at [116, 9] on img at bounding box center [119, 11] width 39 height 8
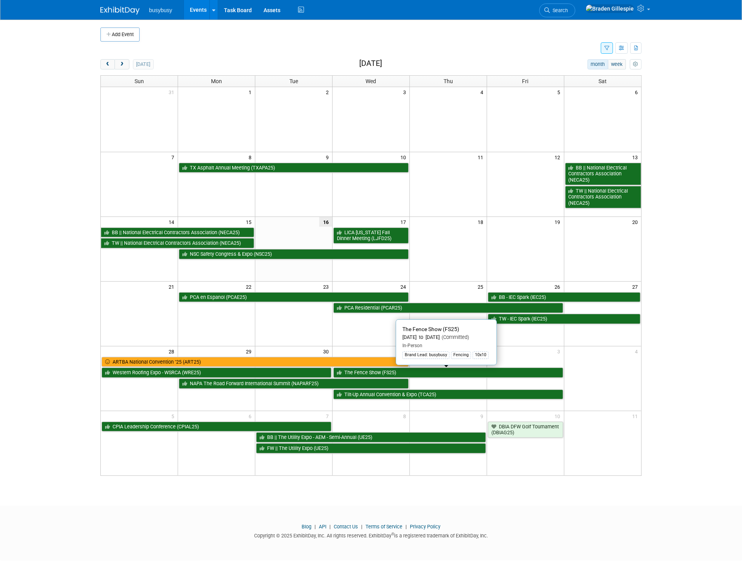
click at [536, 374] on link "The Fence Show (FS25)" at bounding box center [448, 372] width 230 height 10
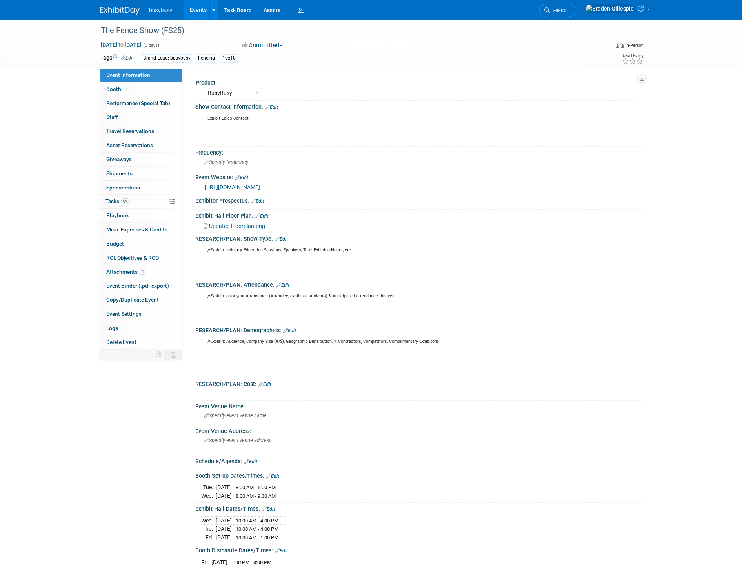
select select "BusyBusy"
click at [126, 10] on img at bounding box center [119, 11] width 39 height 8
